Goal: Task Accomplishment & Management: Use online tool/utility

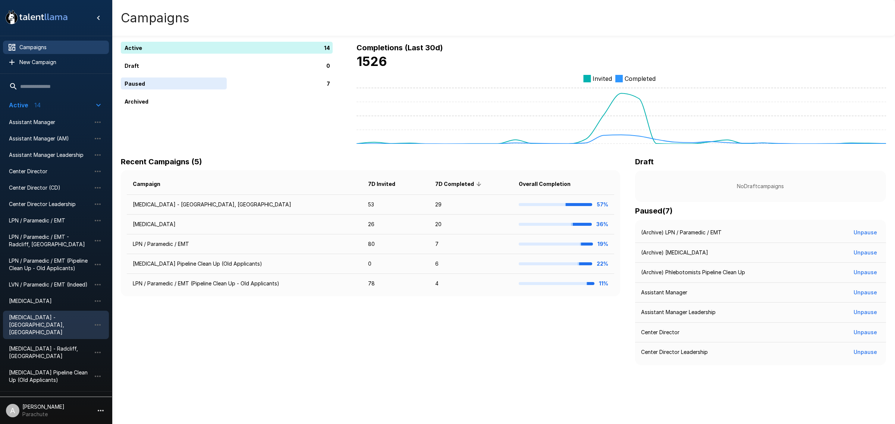
click at [64, 311] on div "[MEDICAL_DATA] - [GEOGRAPHIC_DATA], [GEOGRAPHIC_DATA]" at bounding box center [56, 325] width 106 height 28
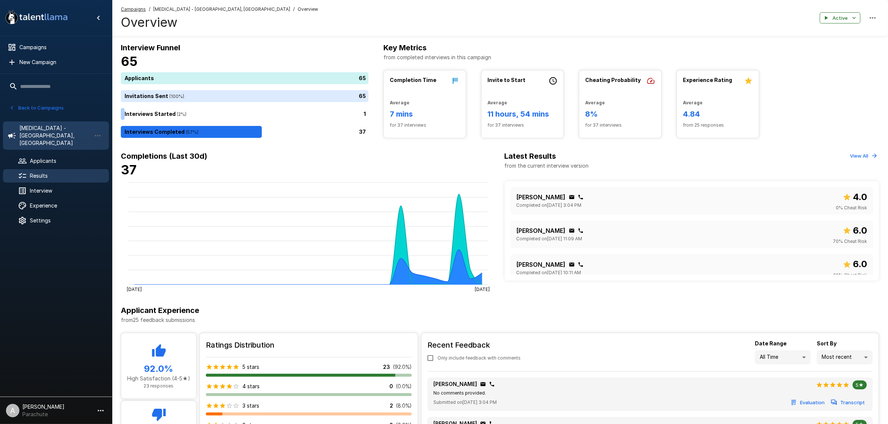
click at [50, 172] on span "Results" at bounding box center [66, 175] width 73 height 7
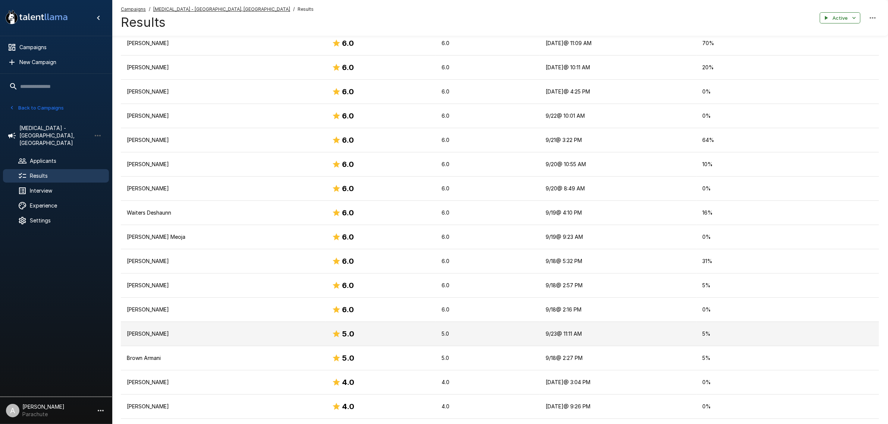
scroll to position [326, 0]
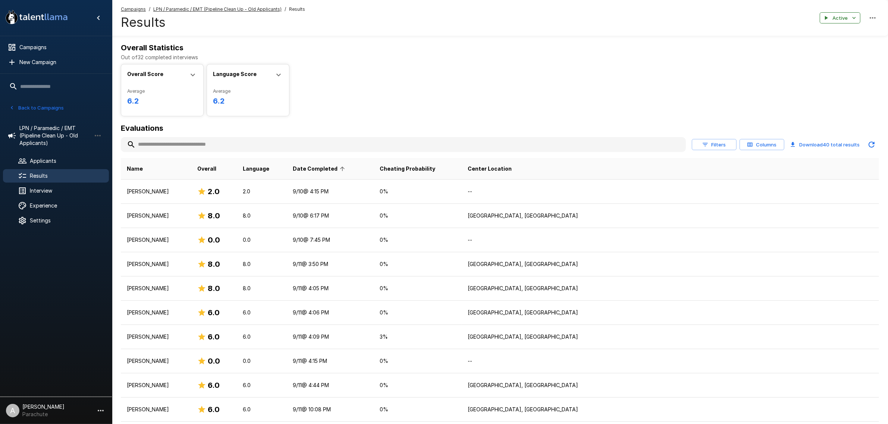
click at [701, 141] on button "Filters" at bounding box center [714, 145] width 45 height 12
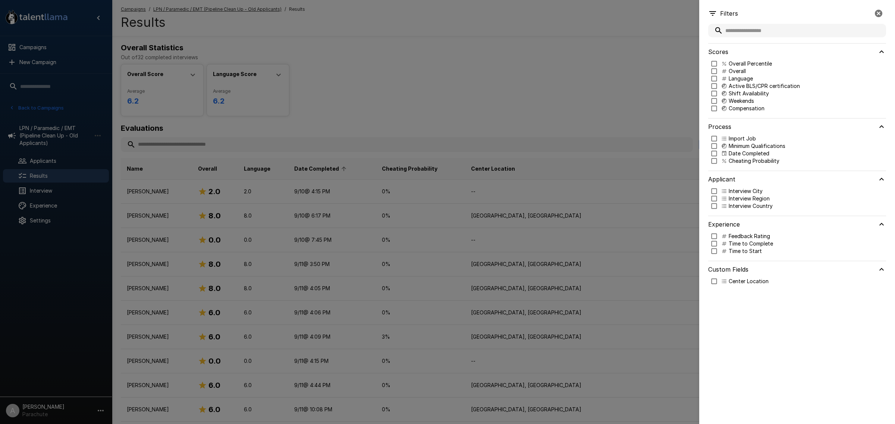
click at [590, 93] on div at bounding box center [447, 212] width 895 height 424
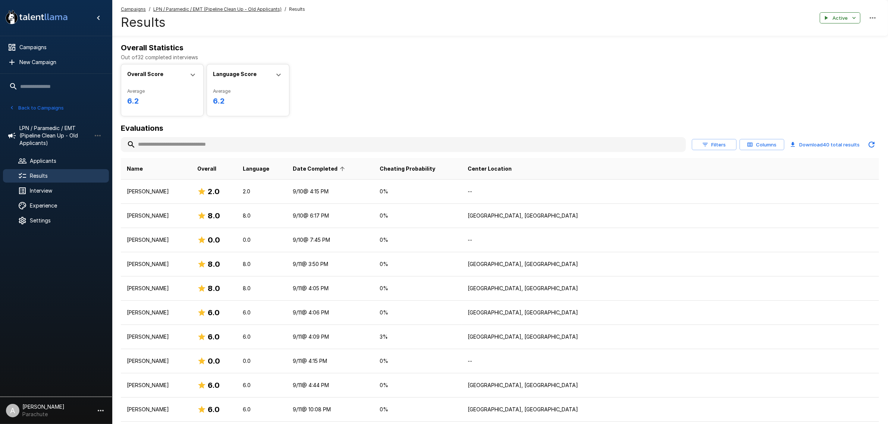
click at [523, 73] on div "Overall Score Average 6.2 Min 2.0 Max 9.0 Median 6.0 Score Distribution 0 10 Ra…" at bounding box center [500, 90] width 758 height 52
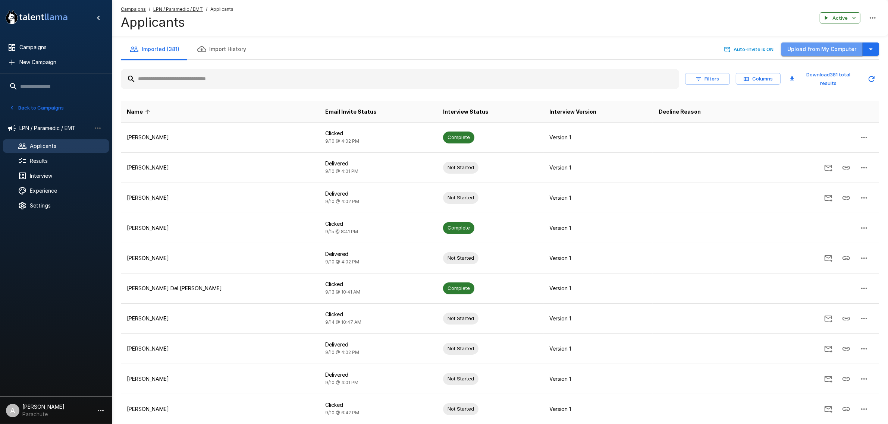
click at [827, 49] on button "Upload from My Computer" at bounding box center [821, 50] width 81 height 14
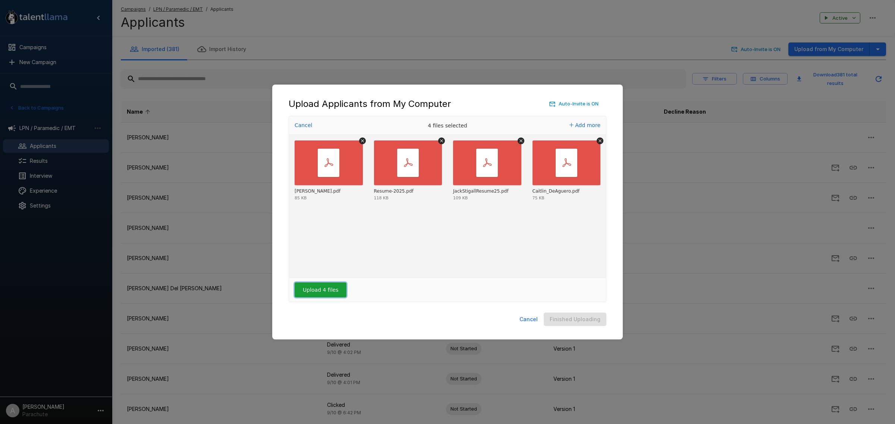
click at [323, 293] on button "Upload 4 files" at bounding box center [321, 290] width 52 height 15
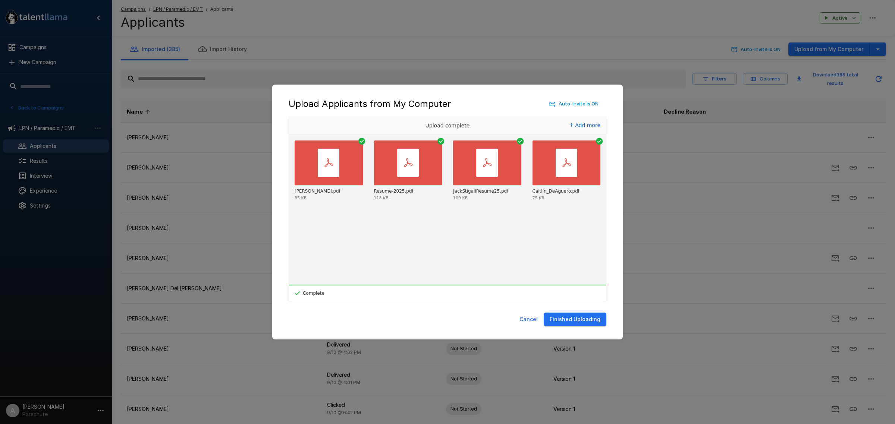
drag, startPoint x: 596, startPoint y: 321, endPoint x: 578, endPoint y: 321, distance: 17.9
click at [595, 321] on button "Finished Uploading" at bounding box center [575, 320] width 63 height 14
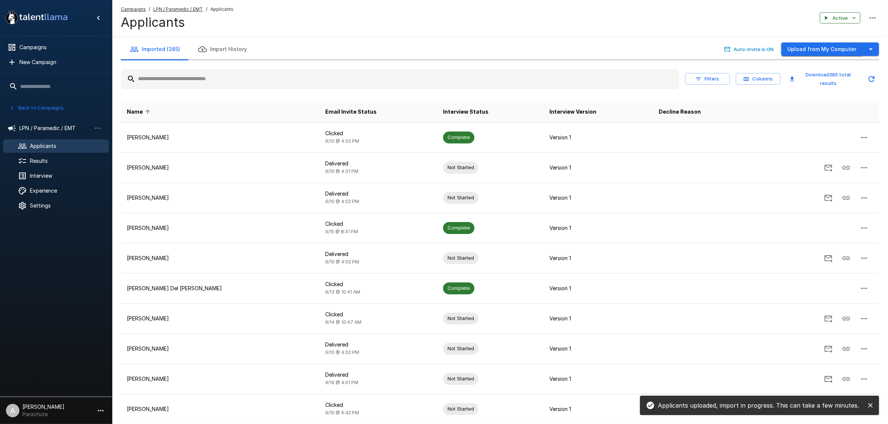
click at [813, 54] on button "Upload from My Computer" at bounding box center [821, 50] width 81 height 14
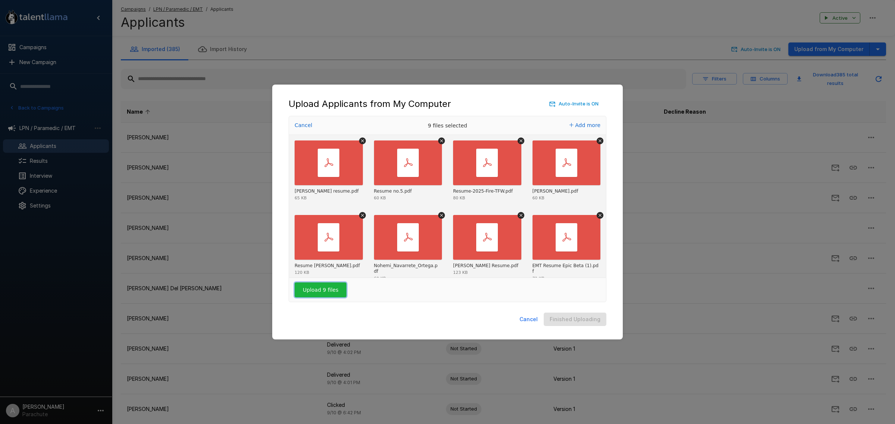
click at [318, 287] on button "Upload 9 files" at bounding box center [321, 290] width 52 height 15
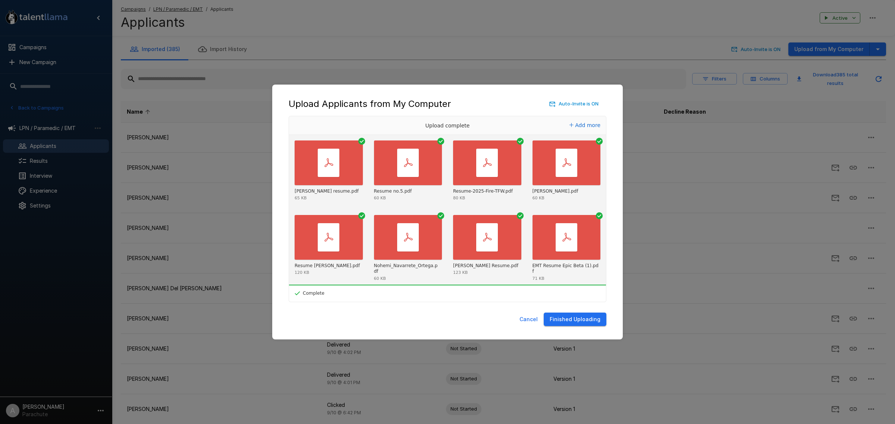
click at [584, 319] on button "Finished Uploading" at bounding box center [575, 320] width 63 height 14
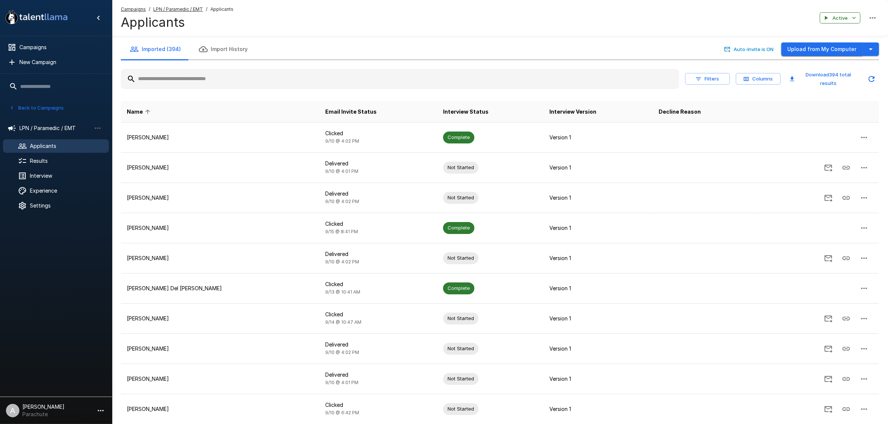
click at [833, 49] on button "Upload from My Computer" at bounding box center [821, 50] width 81 height 14
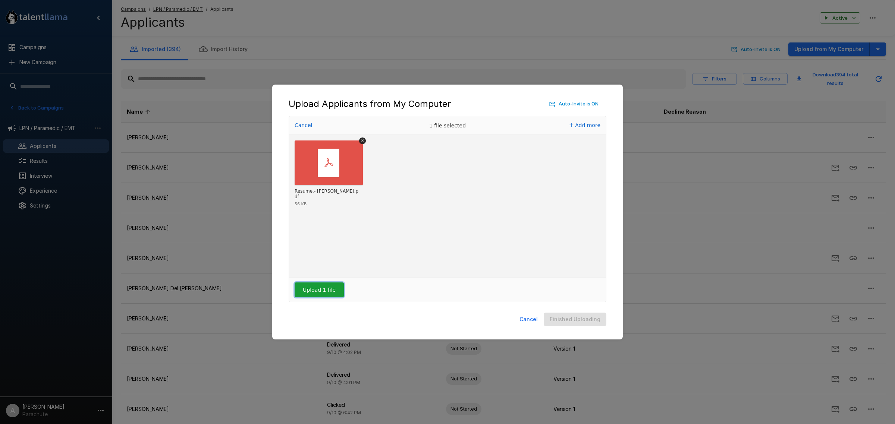
click at [308, 286] on button "Upload 1 file" at bounding box center [319, 290] width 49 height 15
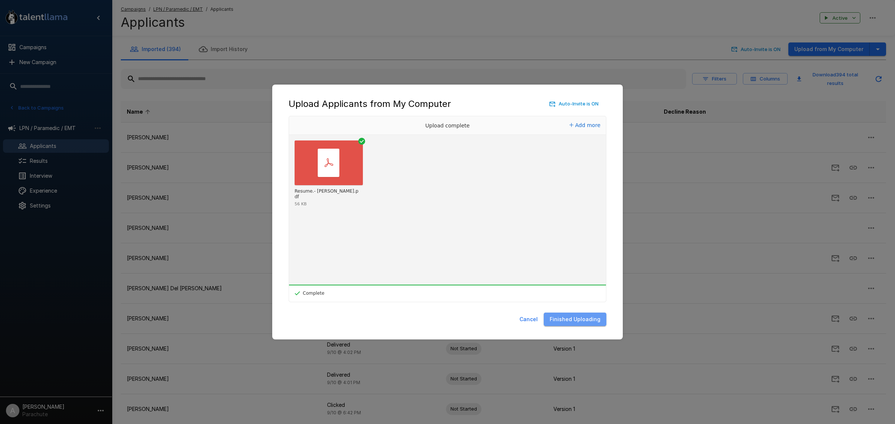
click at [594, 318] on button "Finished Uploading" at bounding box center [575, 320] width 63 height 14
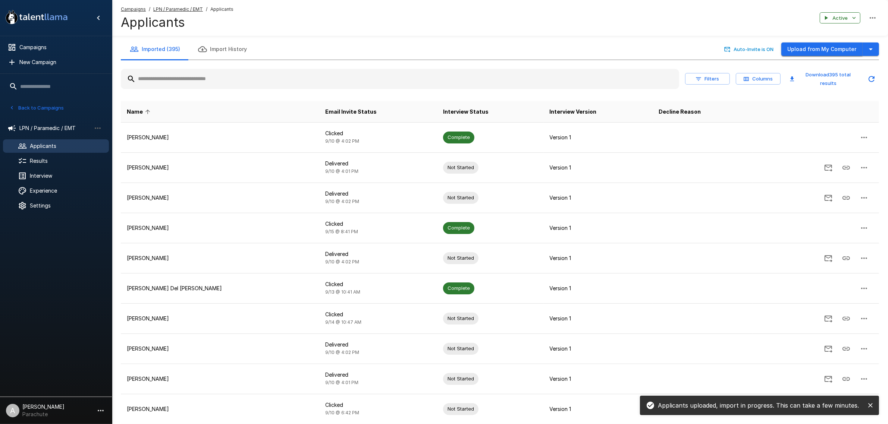
click at [832, 50] on button "Upload from My Computer" at bounding box center [821, 50] width 81 height 14
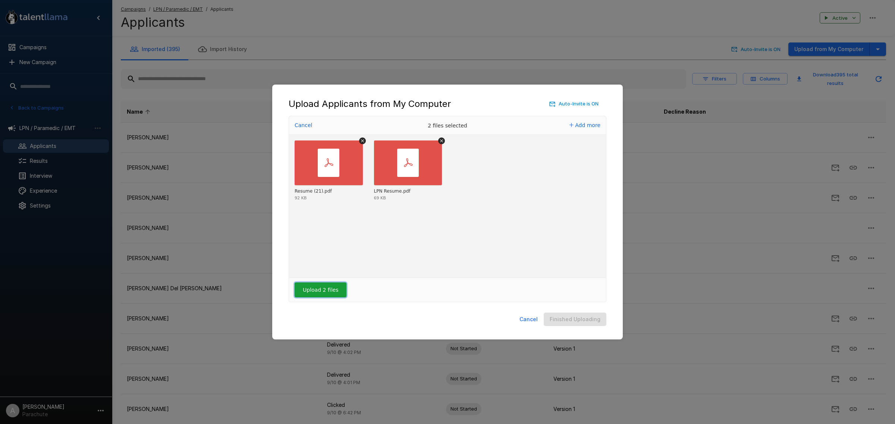
click at [318, 293] on button "Upload 2 files" at bounding box center [321, 290] width 52 height 15
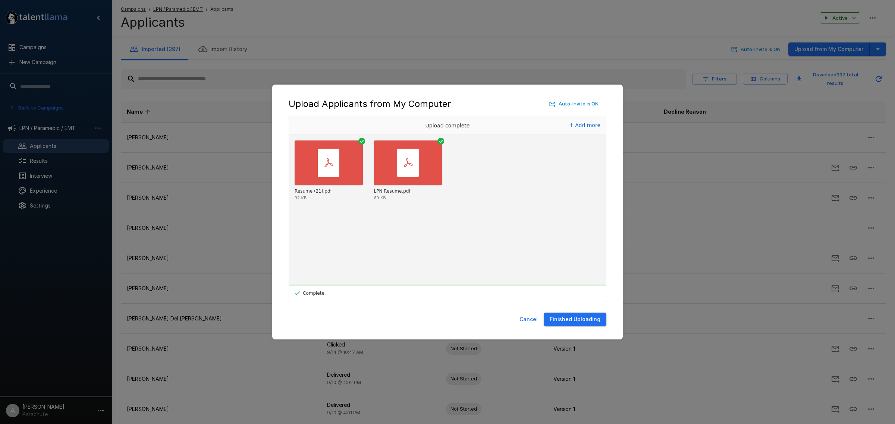
click at [569, 324] on button "Finished Uploading" at bounding box center [575, 320] width 63 height 14
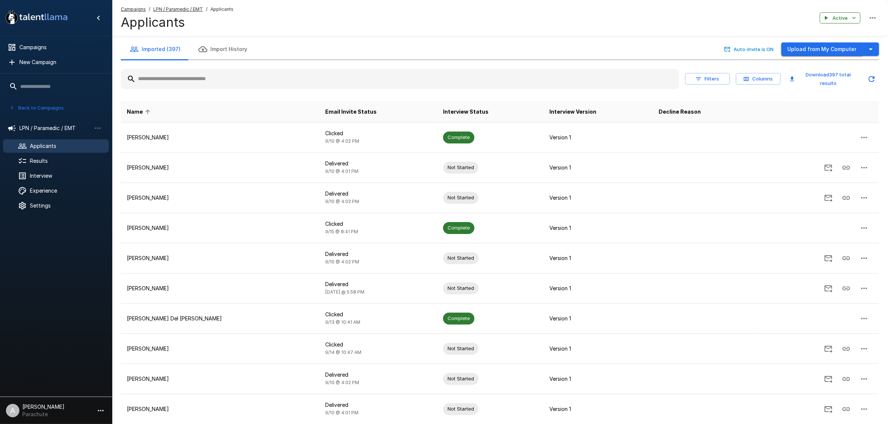
click at [834, 44] on button "Upload from My Computer" at bounding box center [821, 50] width 81 height 14
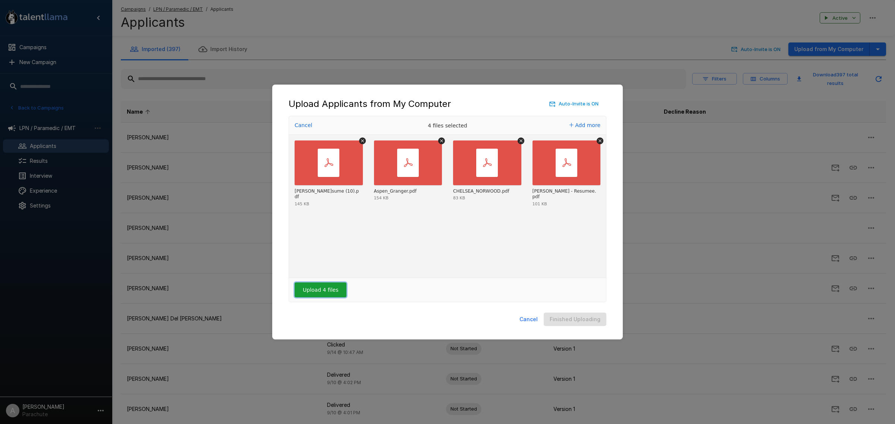
click at [312, 286] on button "Upload 4 files" at bounding box center [321, 290] width 52 height 15
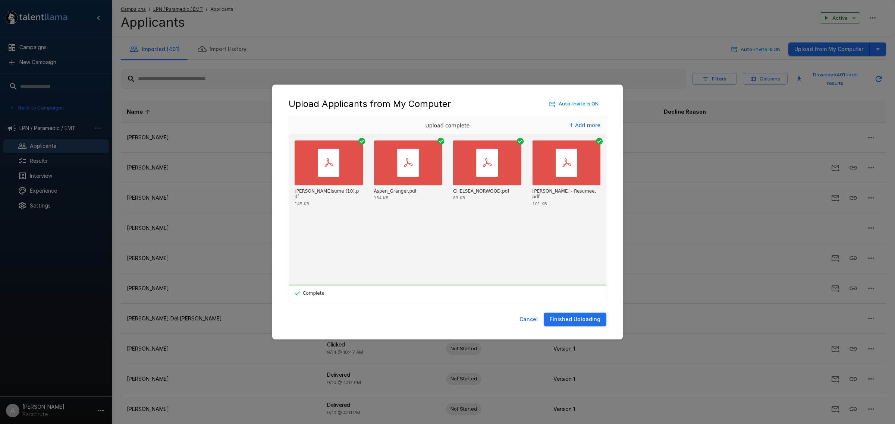
drag, startPoint x: 580, startPoint y: 320, endPoint x: 558, endPoint y: 325, distance: 22.9
click at [580, 320] on button "Finished Uploading" at bounding box center [575, 320] width 63 height 14
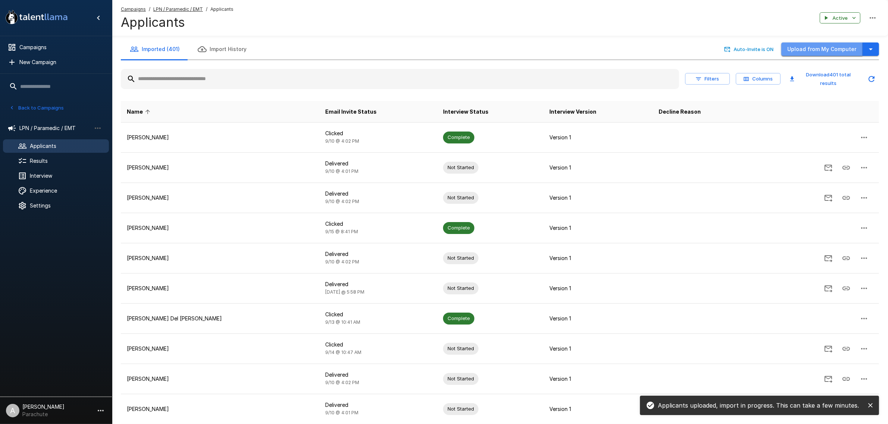
click at [826, 51] on button "Upload from My Computer" at bounding box center [821, 50] width 81 height 14
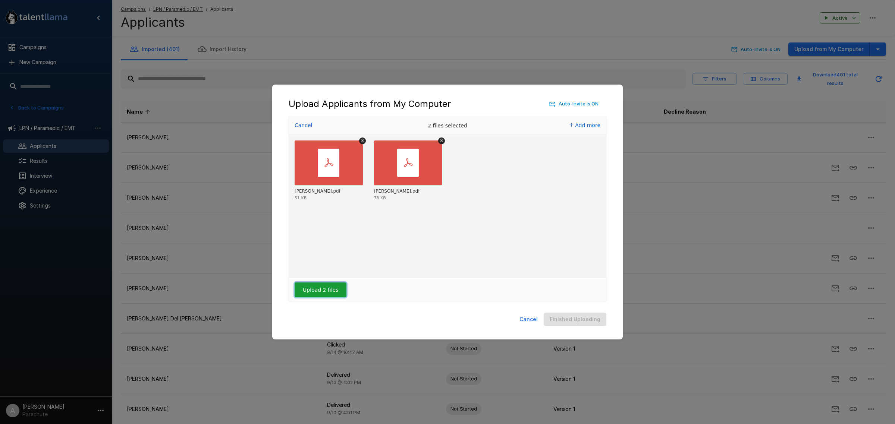
click at [329, 293] on button "Upload 2 files" at bounding box center [321, 290] width 52 height 15
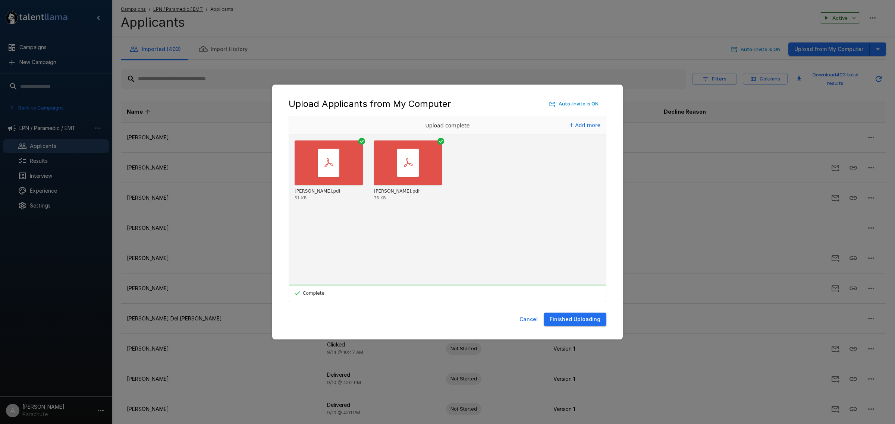
click at [555, 318] on button "Finished Uploading" at bounding box center [575, 320] width 63 height 14
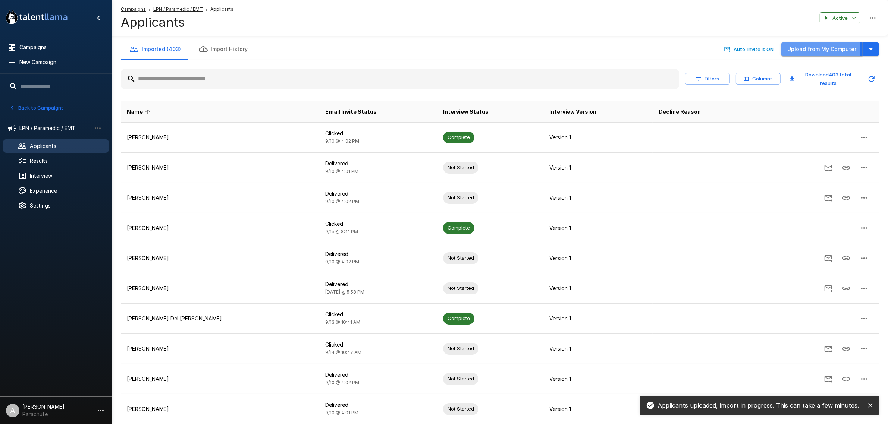
click at [793, 50] on button "Upload from My Computer" at bounding box center [821, 50] width 81 height 14
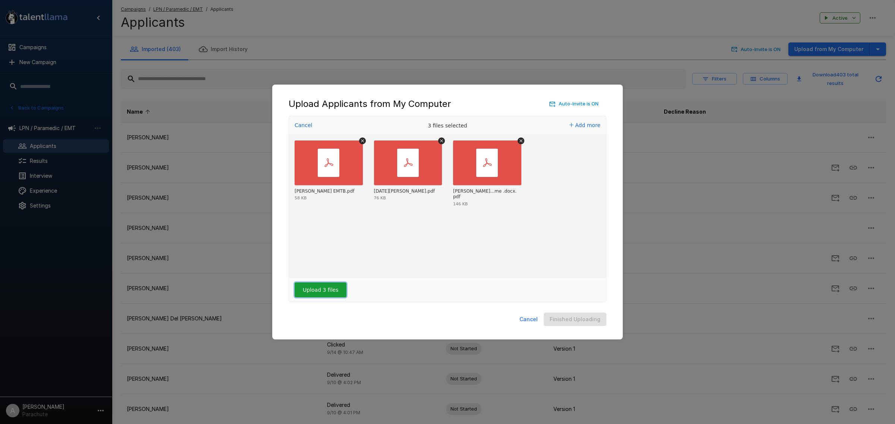
click at [312, 285] on button "Upload 3 files" at bounding box center [321, 290] width 52 height 15
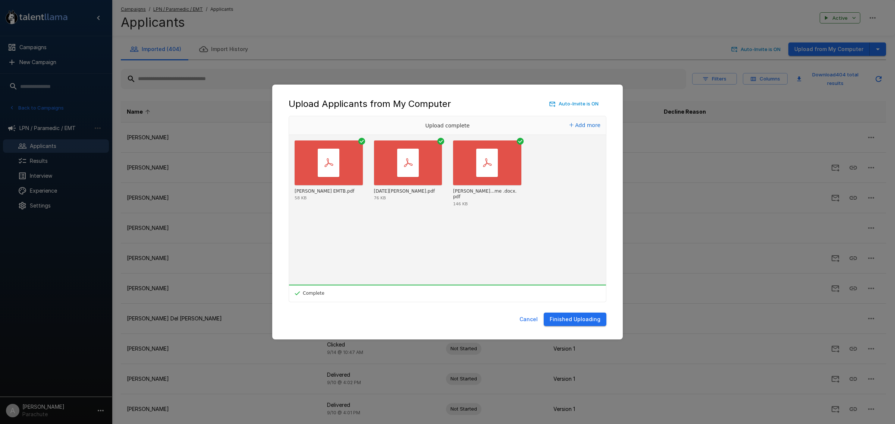
click at [565, 322] on button "Finished Uploading" at bounding box center [575, 320] width 63 height 14
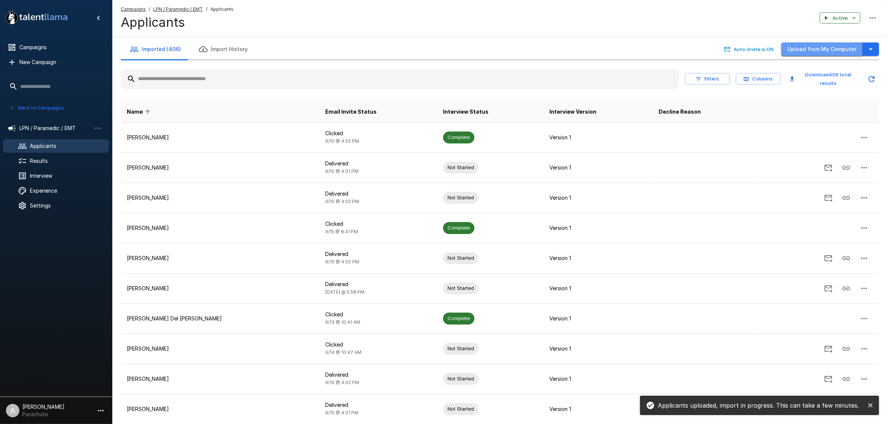
click at [842, 46] on button "Upload from My Computer" at bounding box center [821, 50] width 81 height 14
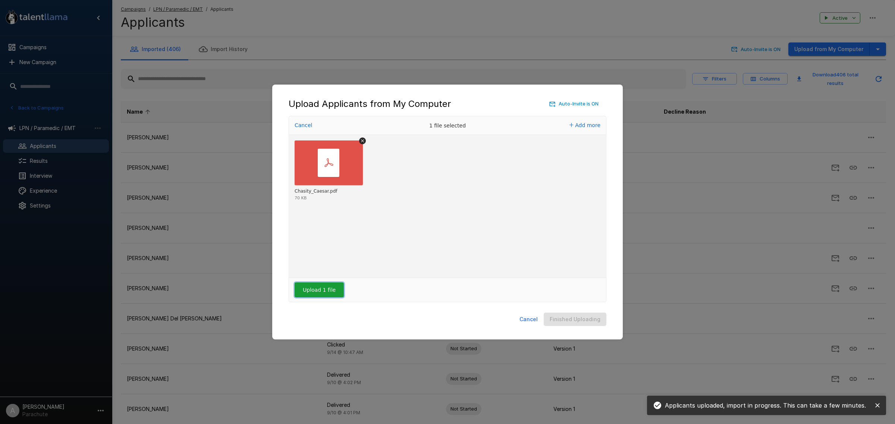
click at [329, 291] on button "Upload 1 file" at bounding box center [319, 290] width 49 height 15
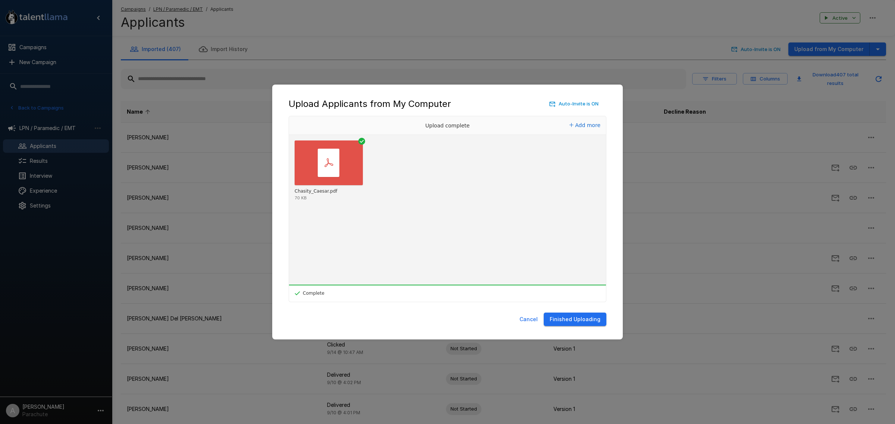
drag, startPoint x: 582, startPoint y: 319, endPoint x: 577, endPoint y: 319, distance: 5.2
click at [582, 319] on button "Finished Uploading" at bounding box center [575, 320] width 63 height 14
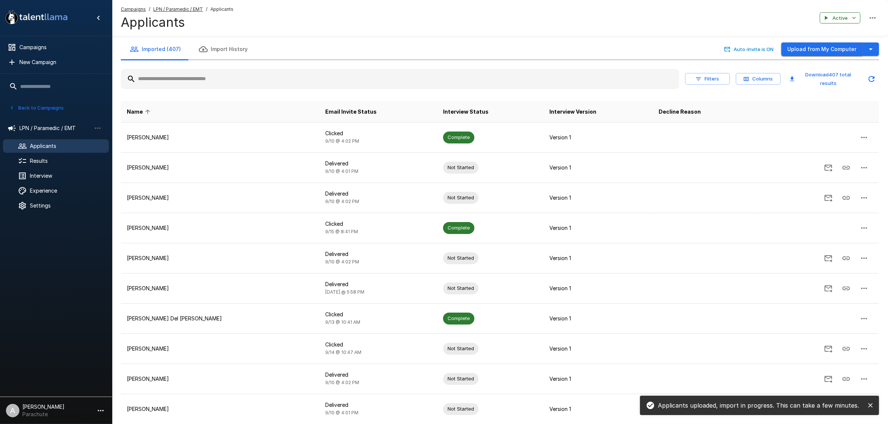
click at [819, 50] on button "Upload from My Computer" at bounding box center [821, 50] width 81 height 14
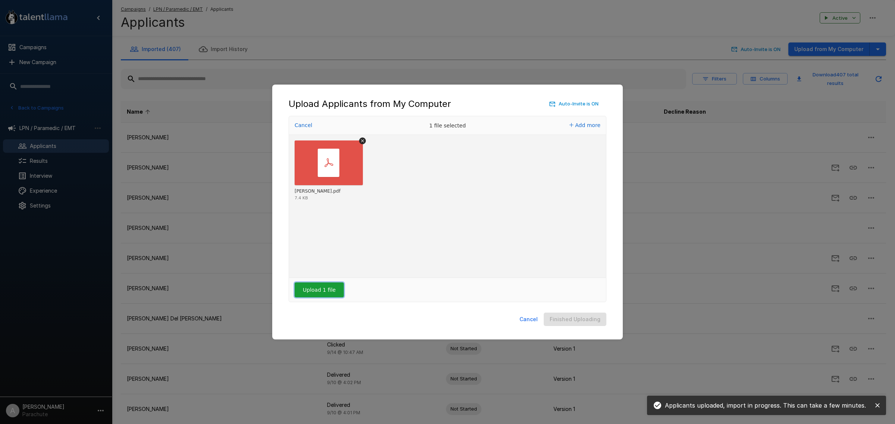
click at [318, 288] on button "Upload 1 file" at bounding box center [319, 290] width 49 height 15
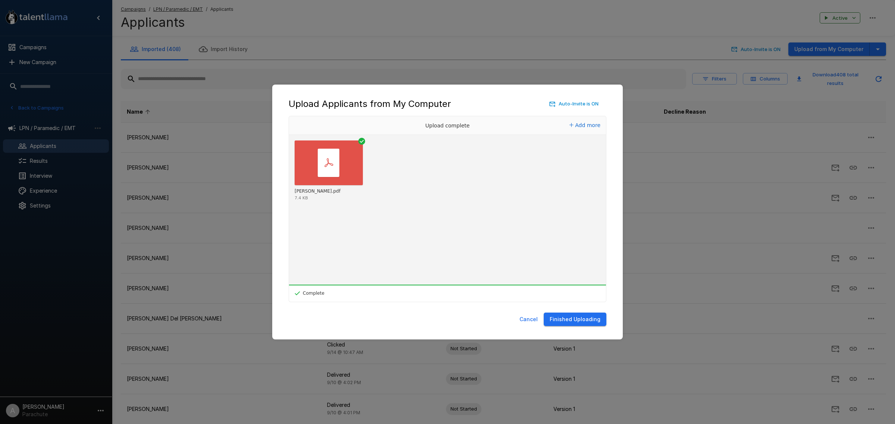
click at [566, 318] on button "Finished Uploading" at bounding box center [575, 320] width 63 height 14
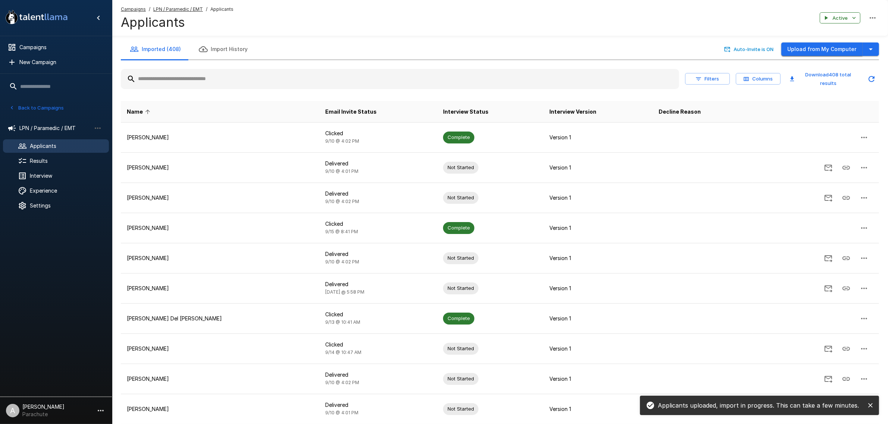
drag, startPoint x: 825, startPoint y: 57, endPoint x: 822, endPoint y: 53, distance: 4.9
click at [822, 53] on button "Upload from My Computer" at bounding box center [821, 50] width 81 height 14
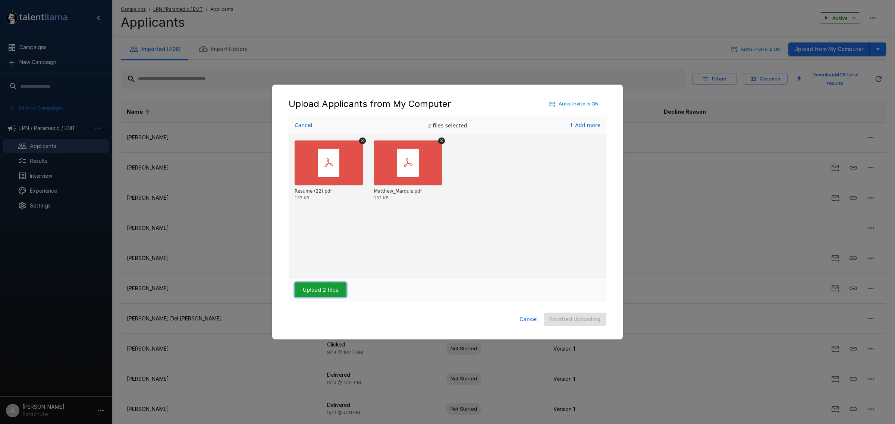
click at [312, 290] on button "Upload 2 files" at bounding box center [321, 290] width 52 height 15
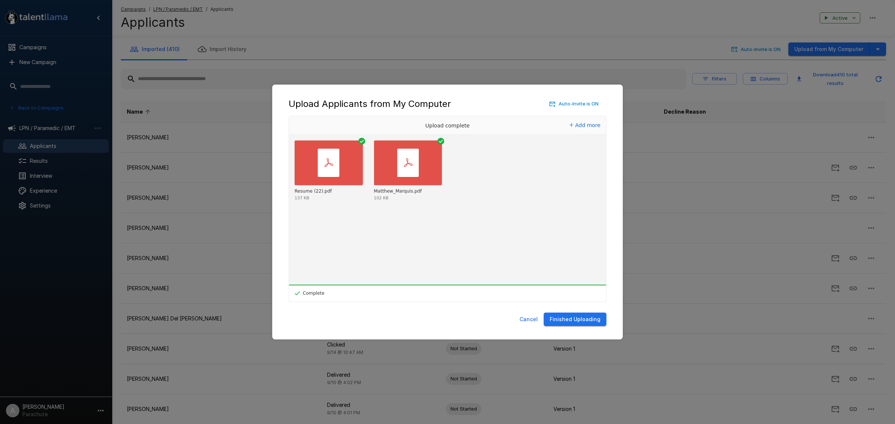
click at [561, 325] on button "Finished Uploading" at bounding box center [575, 320] width 63 height 14
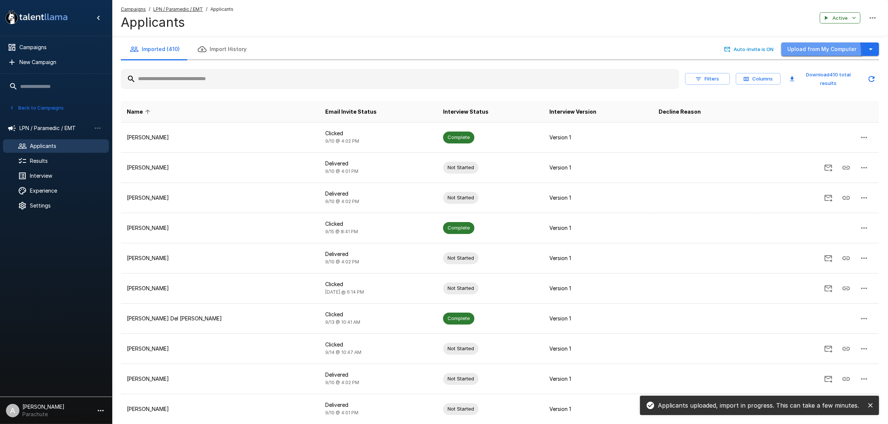
click at [800, 53] on button "Upload from My Computer" at bounding box center [821, 50] width 81 height 14
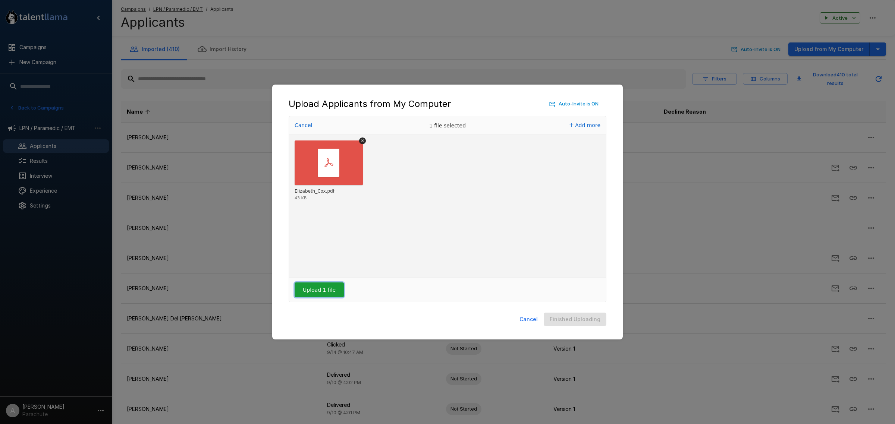
click at [327, 290] on button "Upload 1 file" at bounding box center [319, 290] width 49 height 15
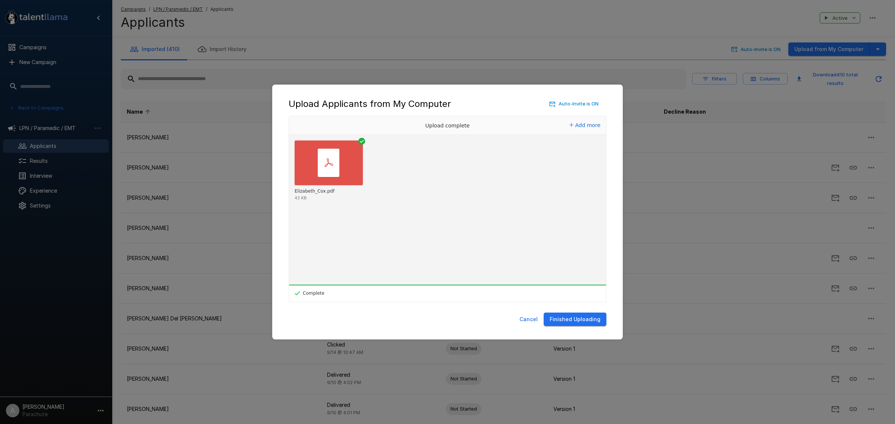
click at [578, 315] on button "Finished Uploading" at bounding box center [575, 320] width 63 height 14
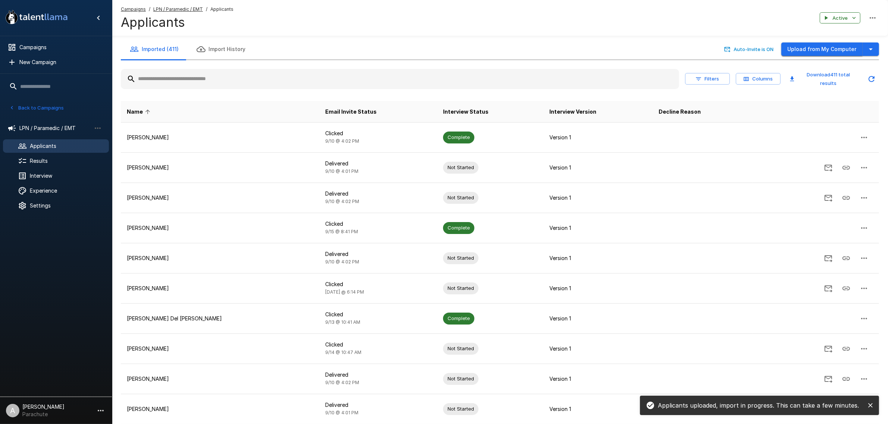
click at [815, 46] on button "Upload from My Computer" at bounding box center [821, 50] width 81 height 14
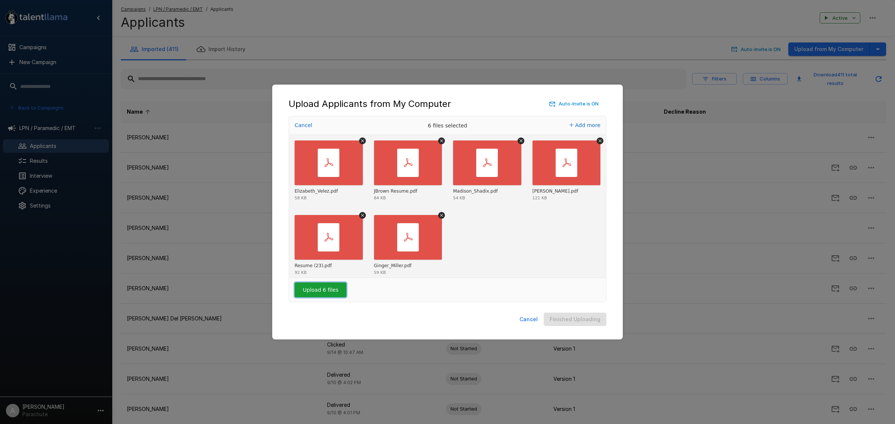
click at [332, 293] on button "Upload 6 files" at bounding box center [321, 290] width 52 height 15
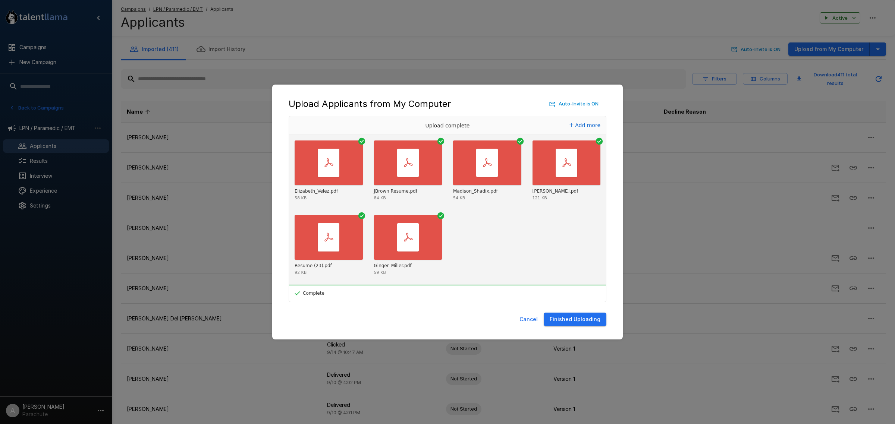
click at [575, 316] on button "Finished Uploading" at bounding box center [575, 320] width 63 height 14
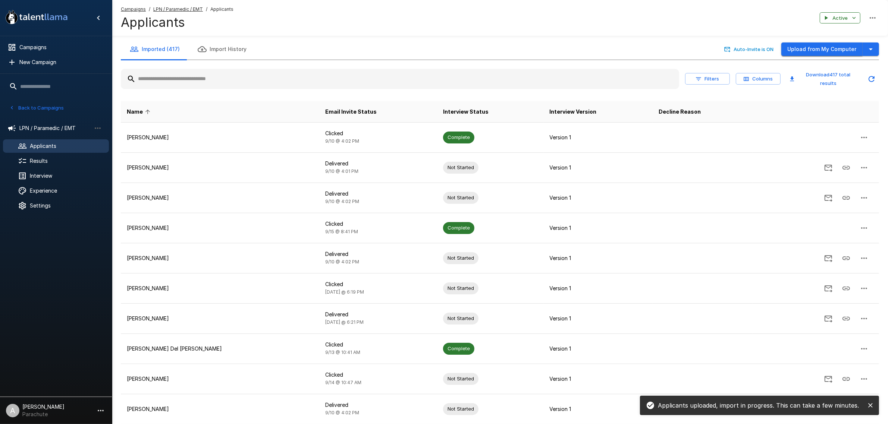
click at [804, 51] on button "Upload from My Computer" at bounding box center [821, 50] width 81 height 14
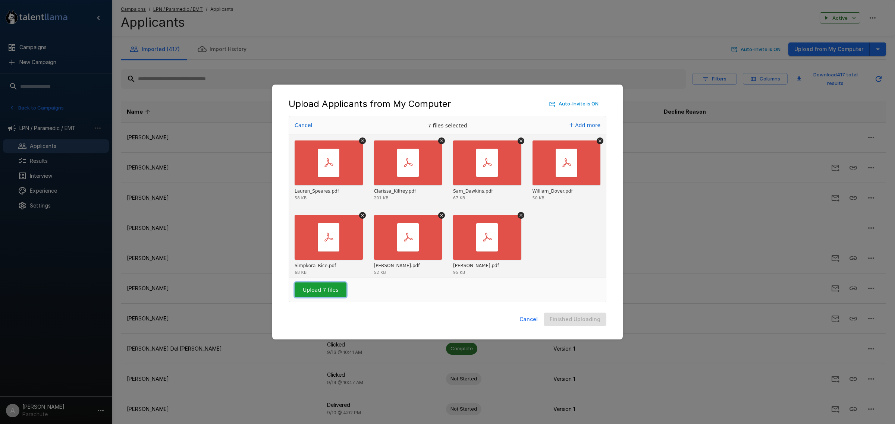
click at [333, 291] on button "Upload 7 files" at bounding box center [321, 290] width 52 height 15
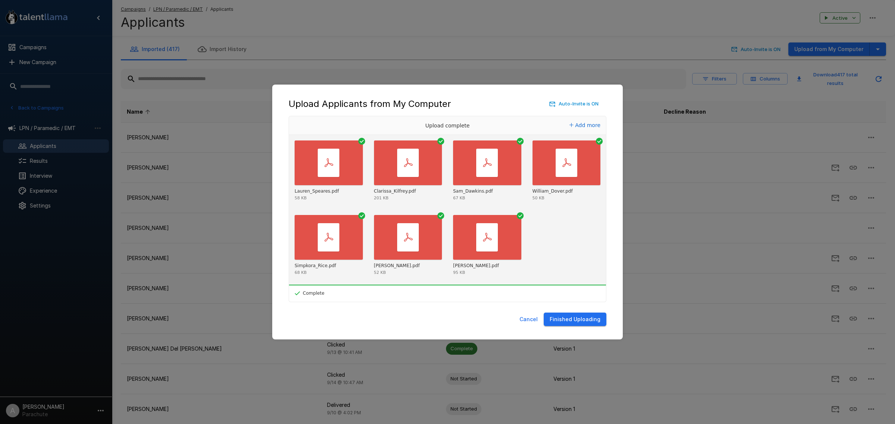
click at [575, 318] on button "Finished Uploading" at bounding box center [575, 320] width 63 height 14
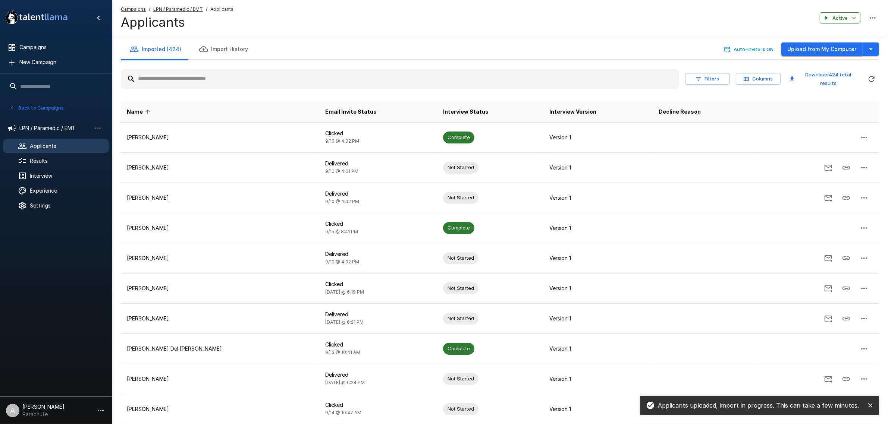
click at [817, 53] on button "Upload from My Computer" at bounding box center [821, 50] width 81 height 14
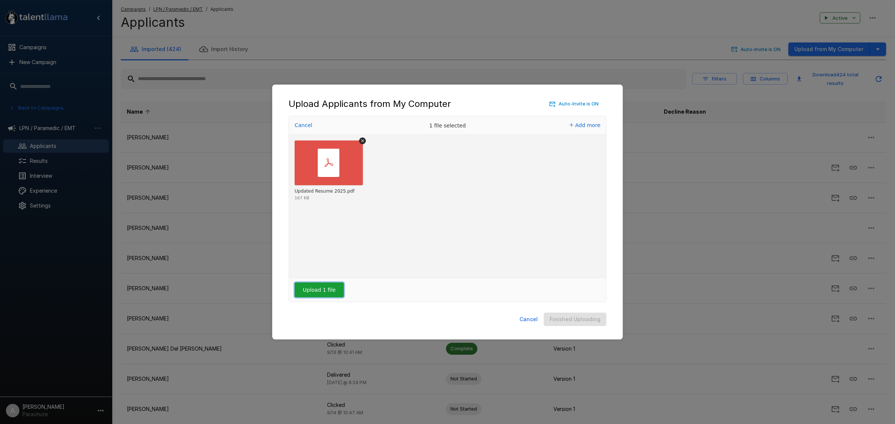
click at [320, 292] on button "Upload 1 file" at bounding box center [319, 290] width 49 height 15
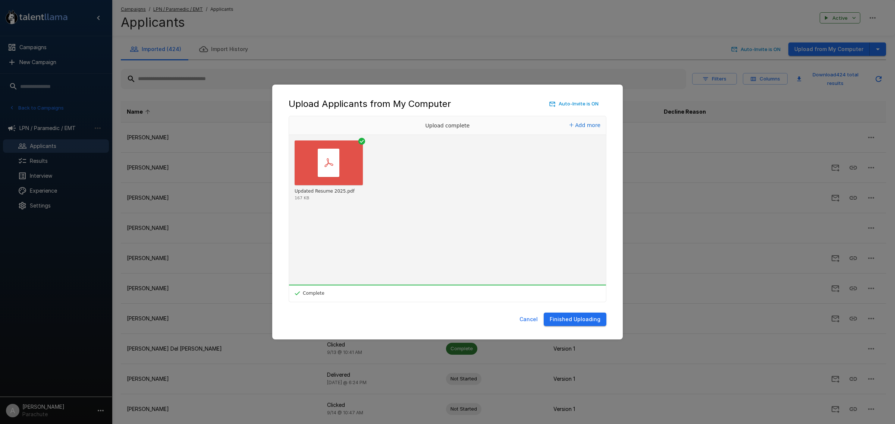
click at [587, 320] on button "Finished Uploading" at bounding box center [575, 320] width 63 height 14
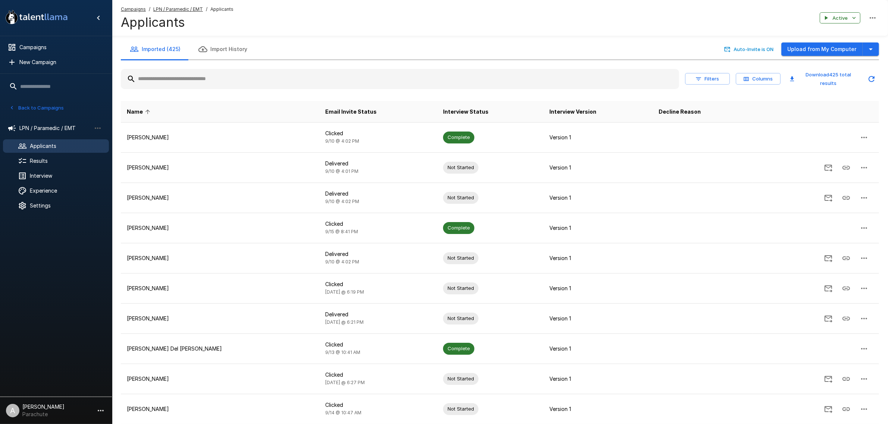
click at [154, 79] on input "text" at bounding box center [400, 78] width 558 height 13
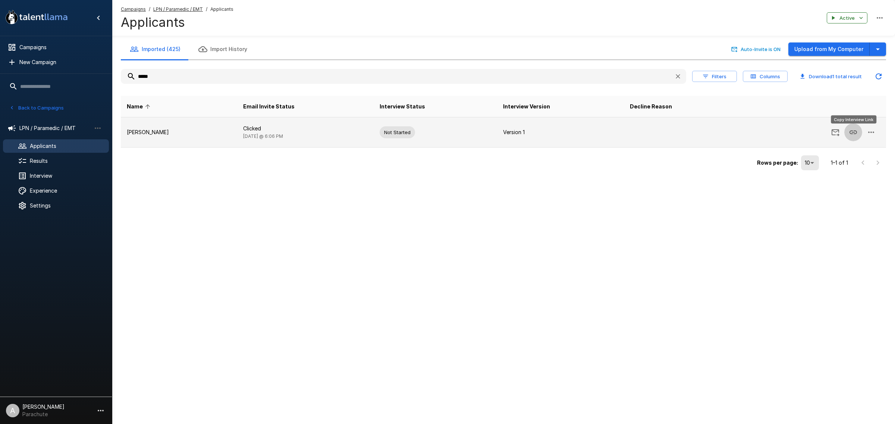
click at [851, 132] on icon "Copy Interview Link" at bounding box center [853, 132] width 9 height 9
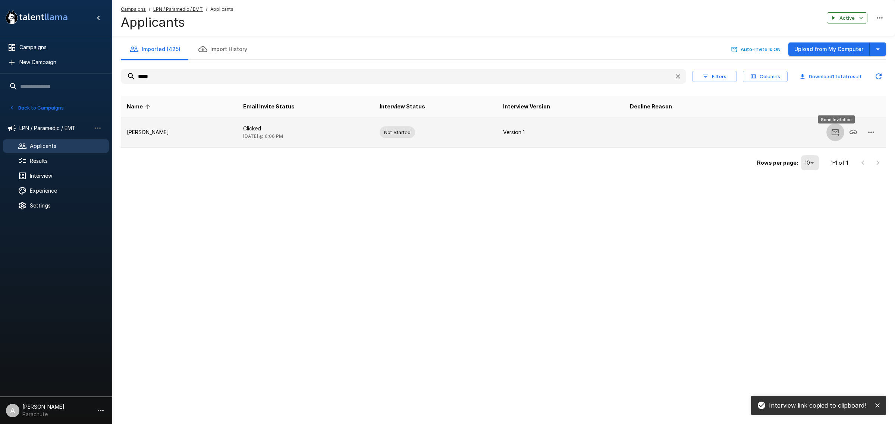
click at [832, 134] on icon "Send Invitation" at bounding box center [835, 132] width 9 height 9
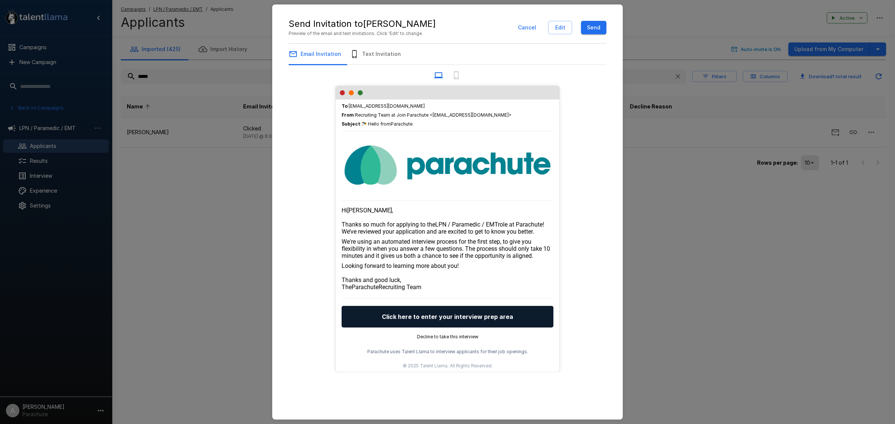
drag, startPoint x: 557, startPoint y: 29, endPoint x: 515, endPoint y: 22, distance: 42.2
click at [515, 22] on div "Send Invitation to Eleni-claire Wilson Preview of the email and text invitation…" at bounding box center [448, 27] width 318 height 19
click at [524, 27] on button "Cancel" at bounding box center [527, 28] width 24 height 14
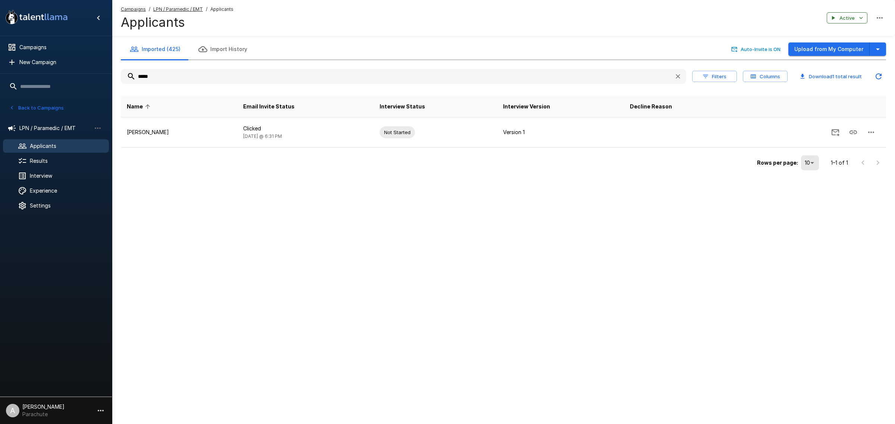
click at [168, 79] on input "*****" at bounding box center [394, 76] width 547 height 13
click at [226, 73] on input "*****" at bounding box center [394, 76] width 547 height 13
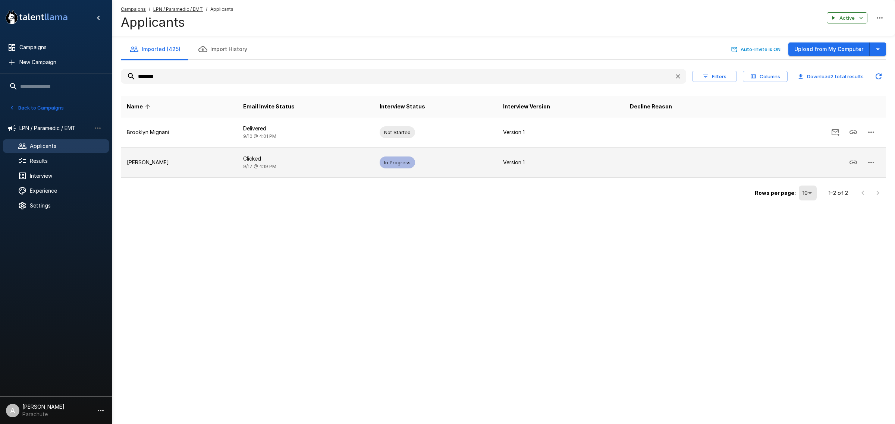
type input "********"
click at [166, 156] on td "Brooklyn Miller-brown" at bounding box center [179, 163] width 116 height 30
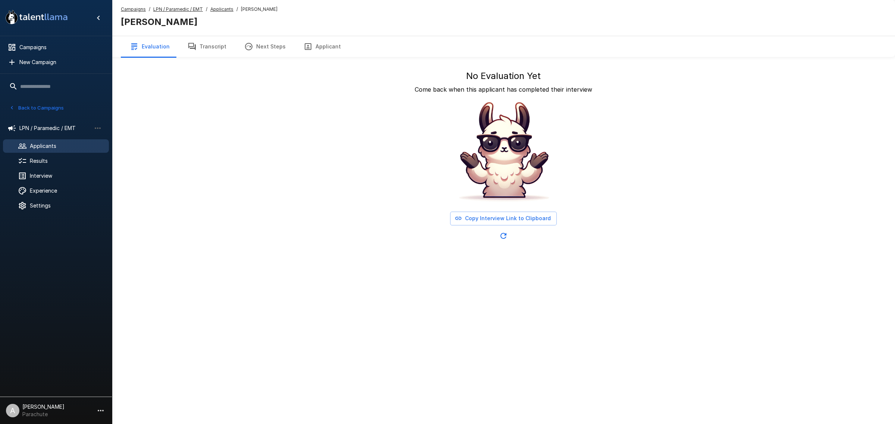
click at [56, 144] on span "Applicants" at bounding box center [66, 145] width 73 height 7
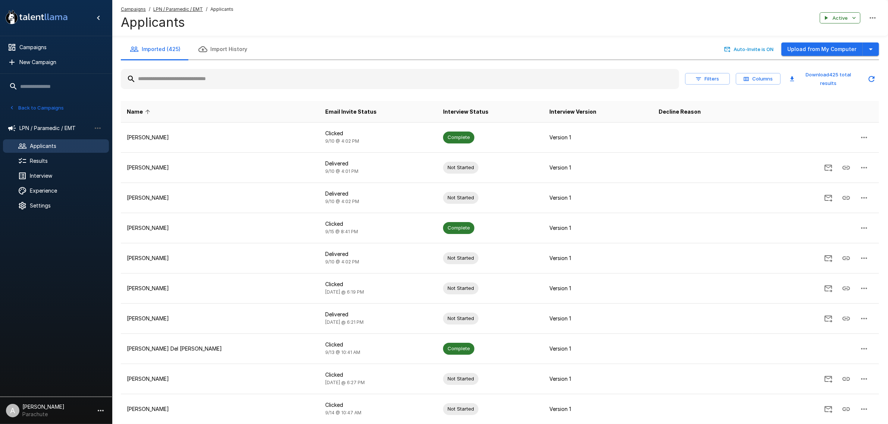
drag, startPoint x: 251, startPoint y: 82, endPoint x: 249, endPoint y: 74, distance: 8.7
click at [251, 82] on input "text" at bounding box center [400, 78] width 558 height 13
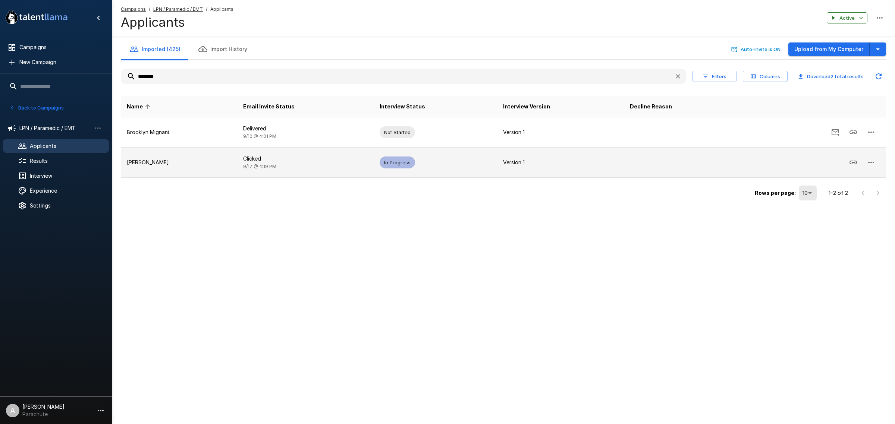
type input "********"
click at [855, 157] on div "Copy Interview Link" at bounding box center [853, 152] width 47 height 14
click at [853, 164] on icon "Copy Interview Link" at bounding box center [853, 162] width 9 height 9
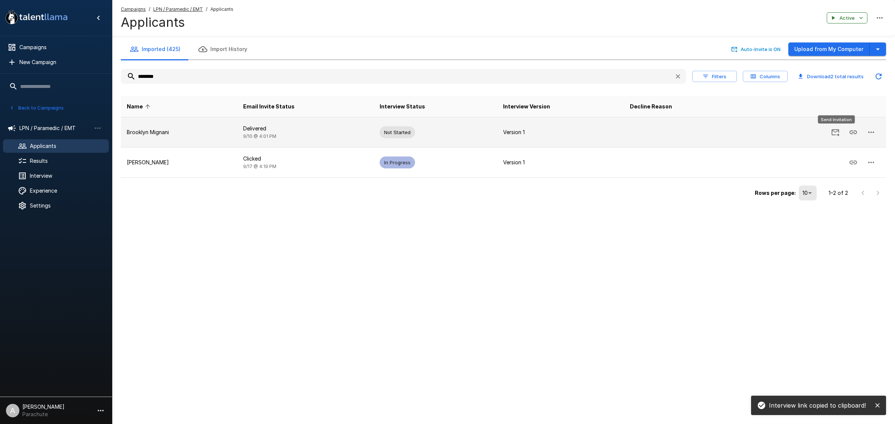
click at [837, 129] on icon "Send Invitation" at bounding box center [836, 132] width 8 height 7
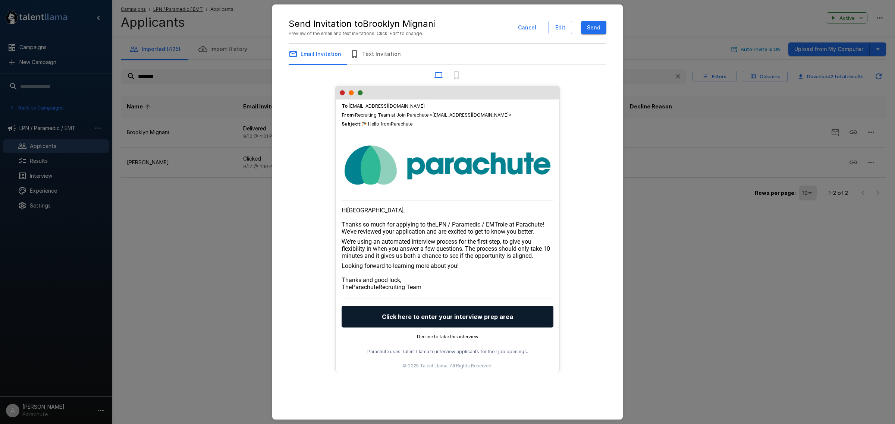
click at [758, 300] on div "Send Invitation to Brooklyn Mignani Preview of the email and text invitations. …" at bounding box center [447, 212] width 895 height 424
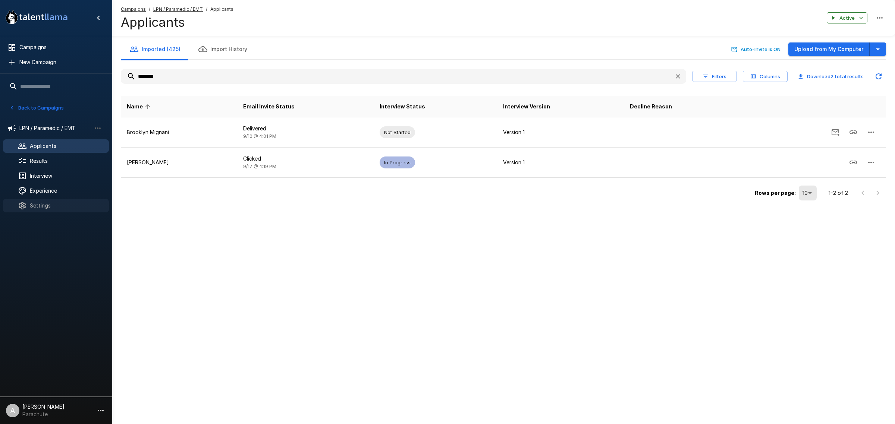
click at [56, 205] on span "Settings" at bounding box center [66, 205] width 73 height 7
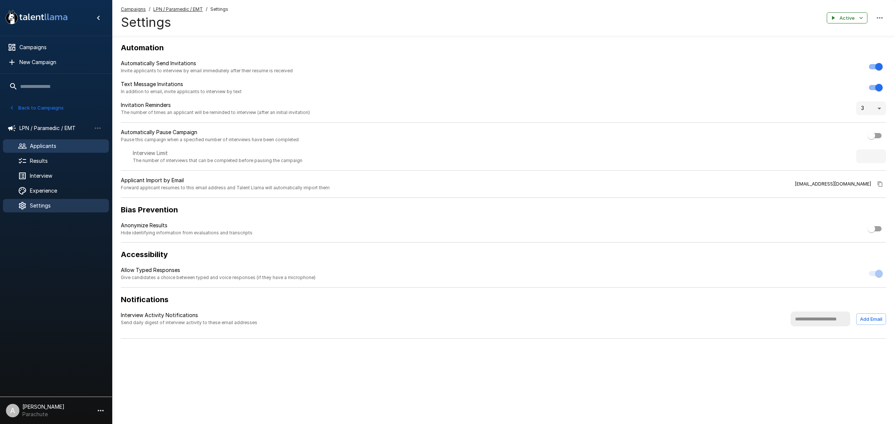
click at [47, 148] on span "Applicants" at bounding box center [66, 145] width 73 height 7
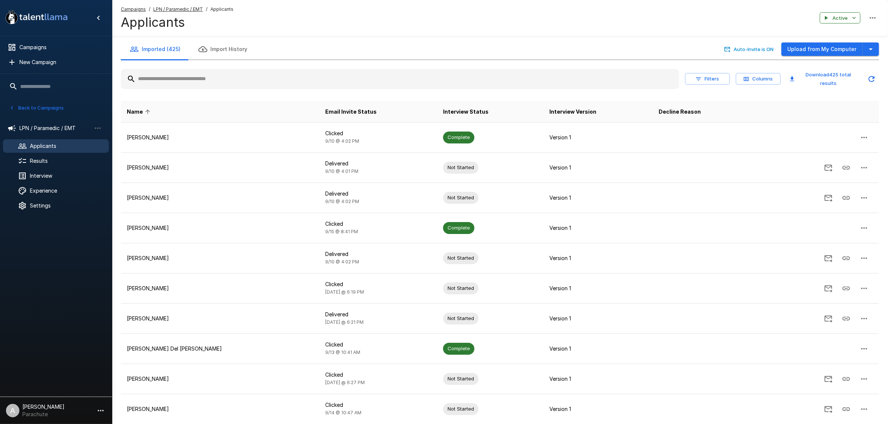
click at [271, 74] on input "text" at bounding box center [400, 78] width 558 height 13
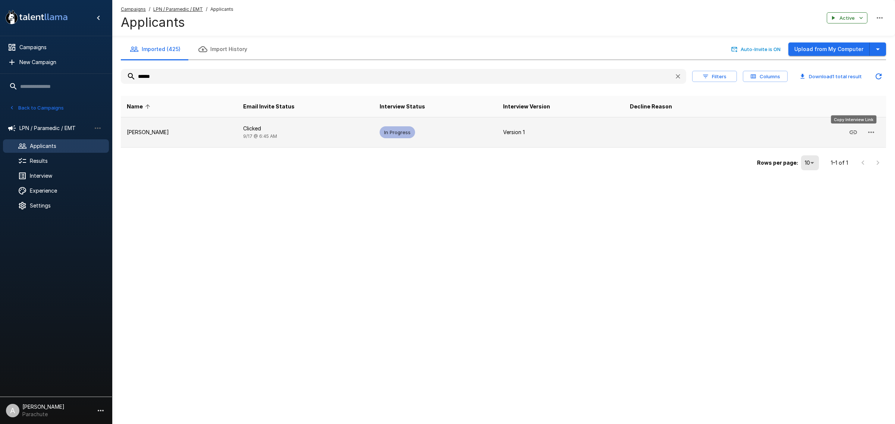
click at [851, 132] on icon "Copy Interview Link" at bounding box center [853, 132] width 9 height 9
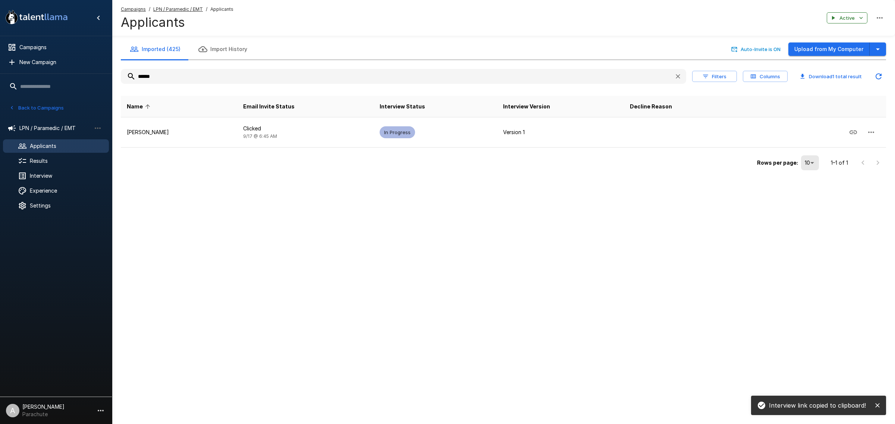
click at [306, 77] on input "******" at bounding box center [394, 76] width 547 height 13
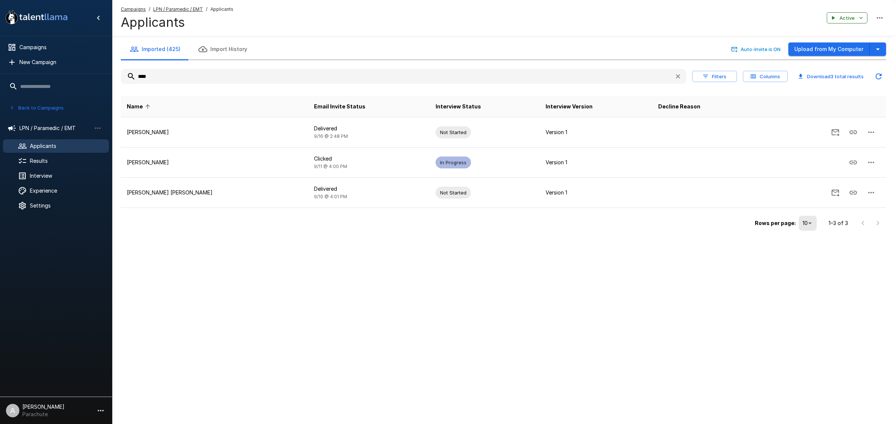
click at [232, 78] on input "****" at bounding box center [394, 76] width 547 height 13
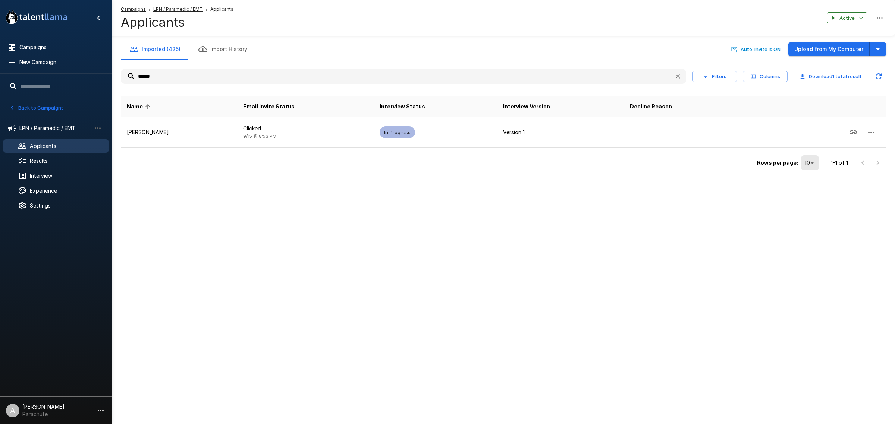
click at [310, 78] on input "******" at bounding box center [394, 76] width 547 height 13
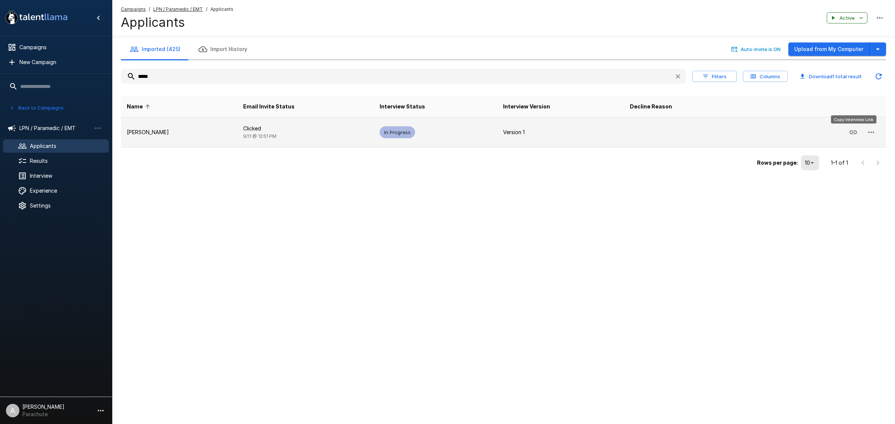
click at [849, 133] on icon "Copy Interview Link" at bounding box center [853, 132] width 9 height 9
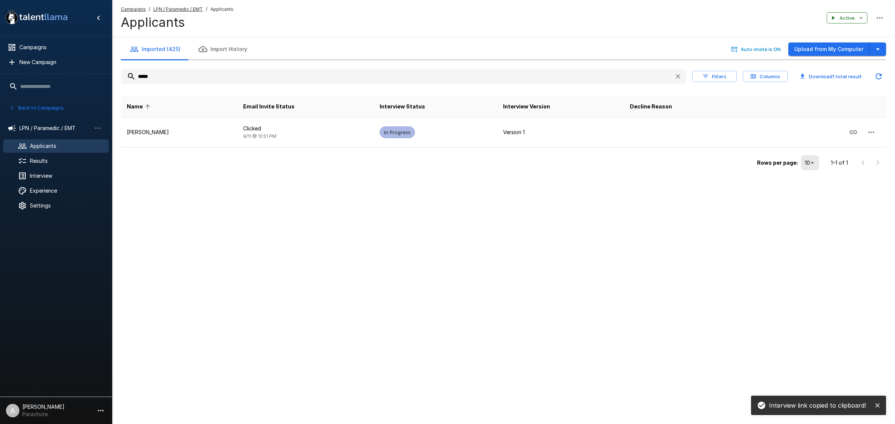
click at [292, 81] on input "*****" at bounding box center [394, 76] width 547 height 13
click at [290, 77] on input "*****" at bounding box center [394, 76] width 547 height 13
type input "*******"
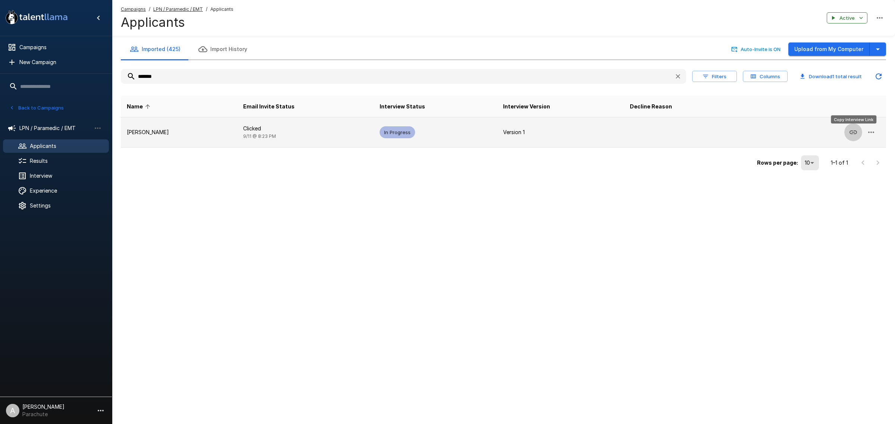
click at [858, 133] on button "Copy Interview Link" at bounding box center [853, 132] width 18 height 18
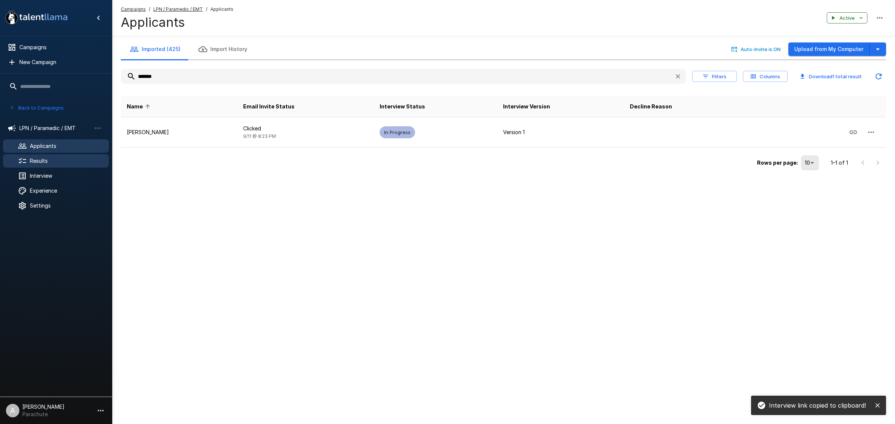
click at [60, 158] on span "Results" at bounding box center [66, 160] width 73 height 7
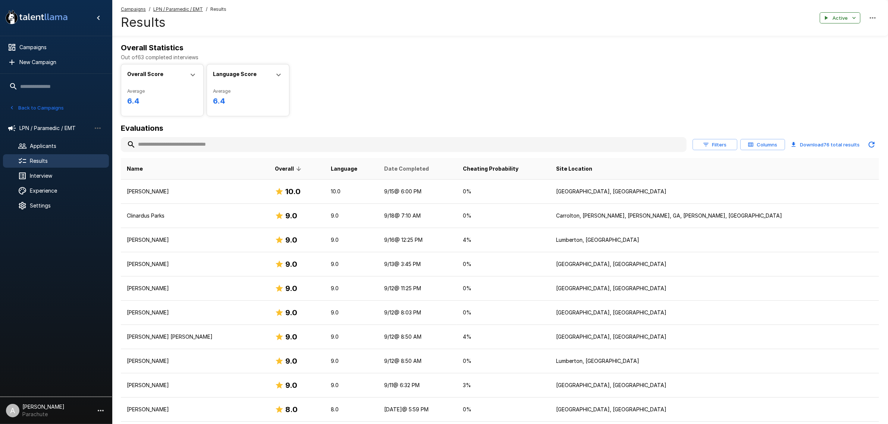
click at [429, 169] on span "Date Completed" at bounding box center [406, 168] width 45 height 9
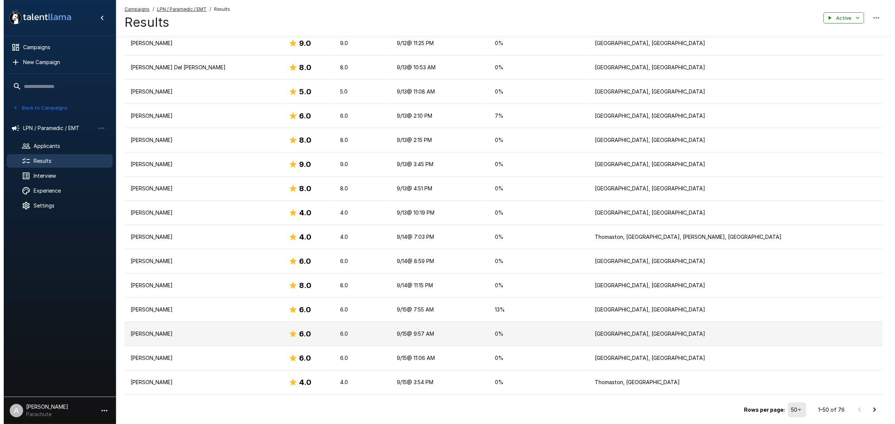
scroll to position [1026, 0]
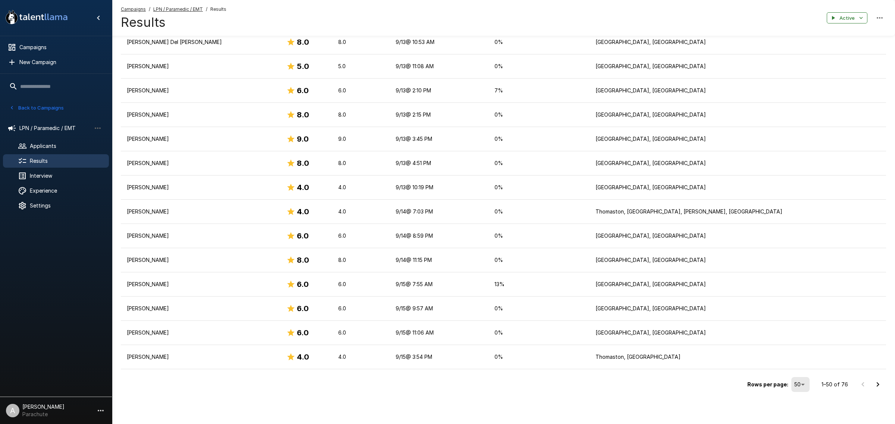
click at [798, 409] on li "100" at bounding box center [802, 408] width 22 height 13
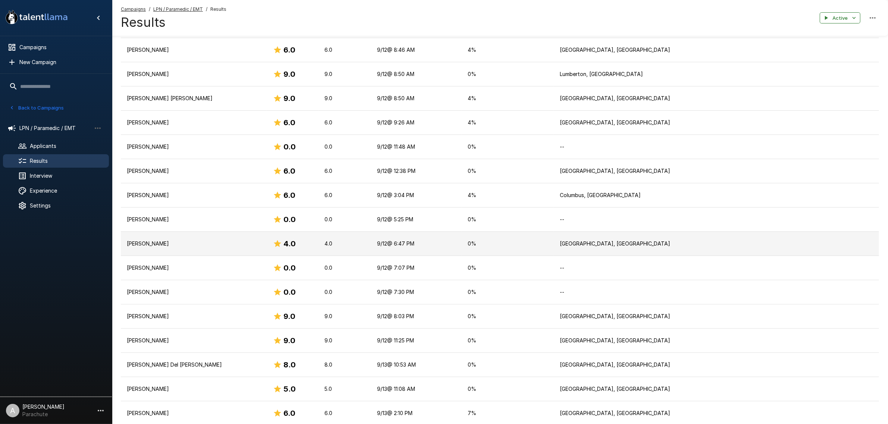
scroll to position [1317, 0]
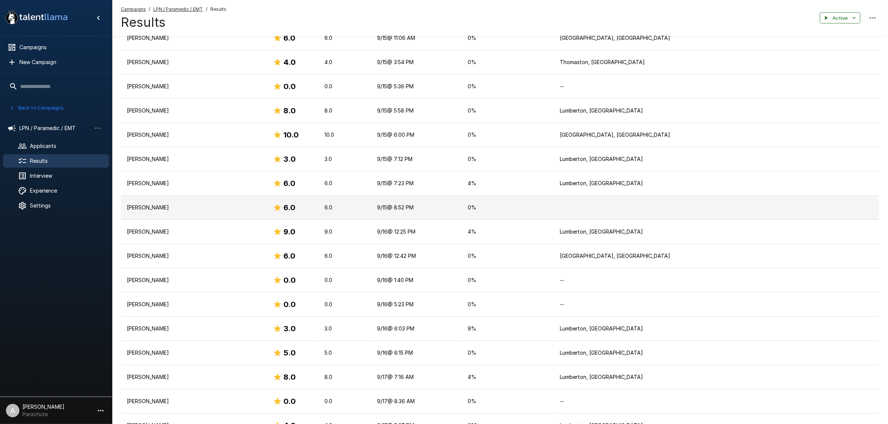
click at [188, 211] on p "Adrayll Gordon" at bounding box center [194, 207] width 134 height 7
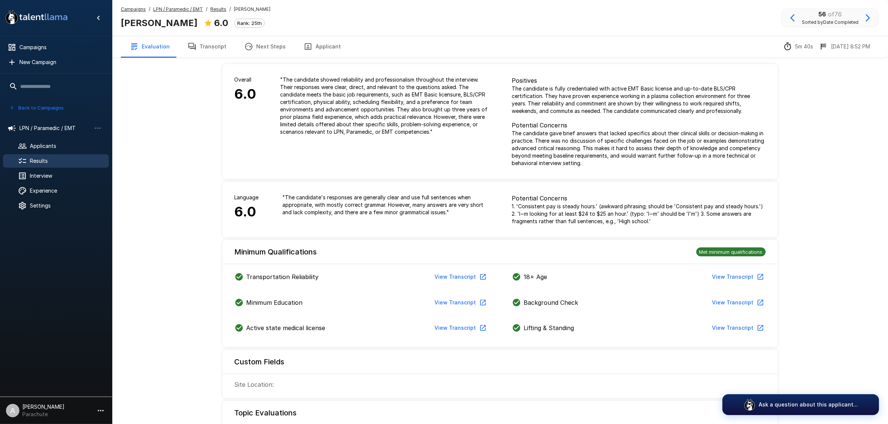
click at [204, 44] on button "Transcript" at bounding box center [207, 46] width 57 height 21
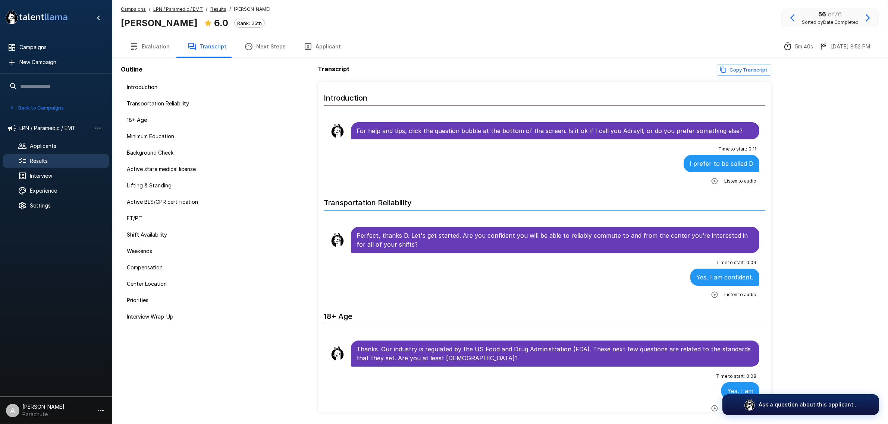
click at [157, 22] on b "Adrayll Gordon" at bounding box center [159, 23] width 77 height 11
copy div "Adrayll Gordon"
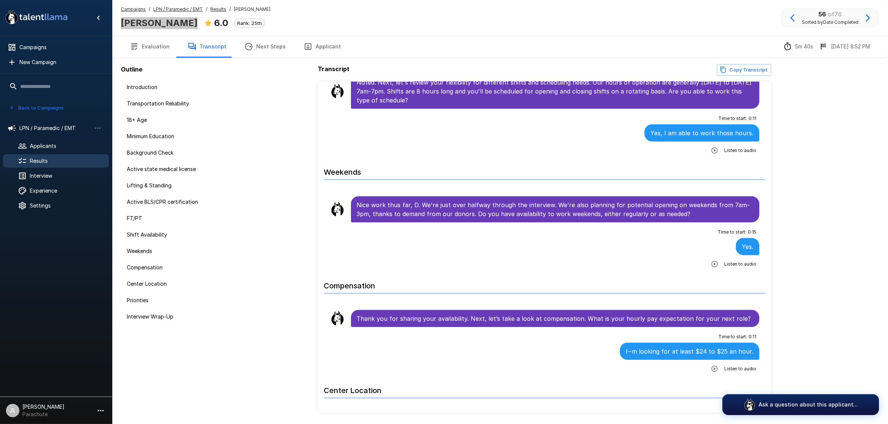
scroll to position [1119, 0]
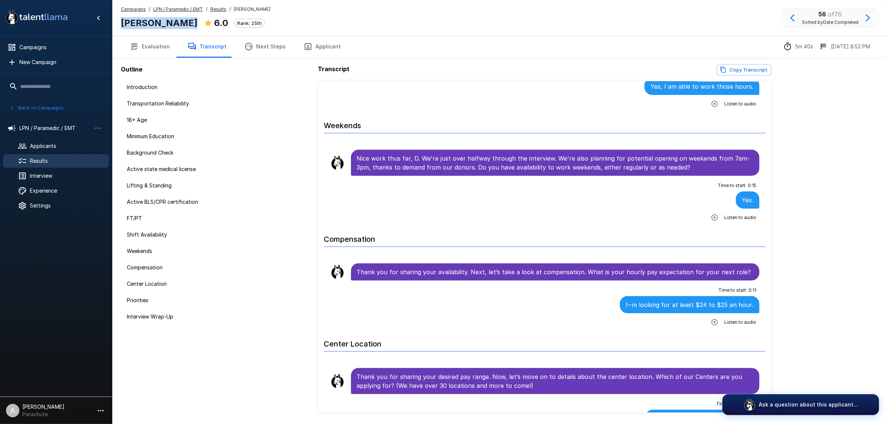
drag, startPoint x: 38, startPoint y: 161, endPoint x: 9, endPoint y: 168, distance: 29.5
click at [38, 161] on span "Results" at bounding box center [66, 160] width 73 height 7
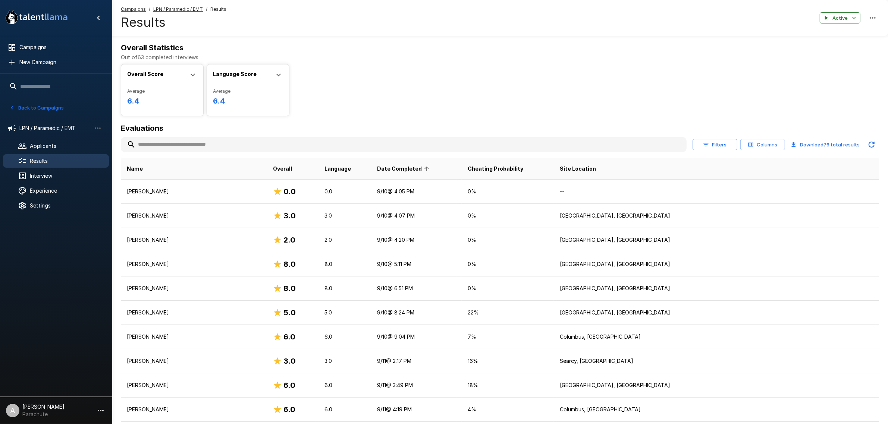
click at [275, 144] on input "text" at bounding box center [404, 144] width 566 height 13
paste input "**********"
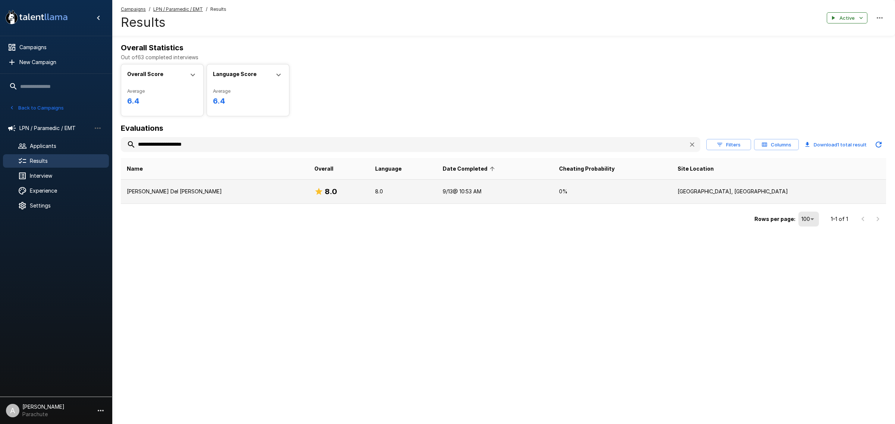
type input "**********"
click at [197, 195] on p "Alan Del Carmen Cabrera" at bounding box center [215, 191] width 176 height 7
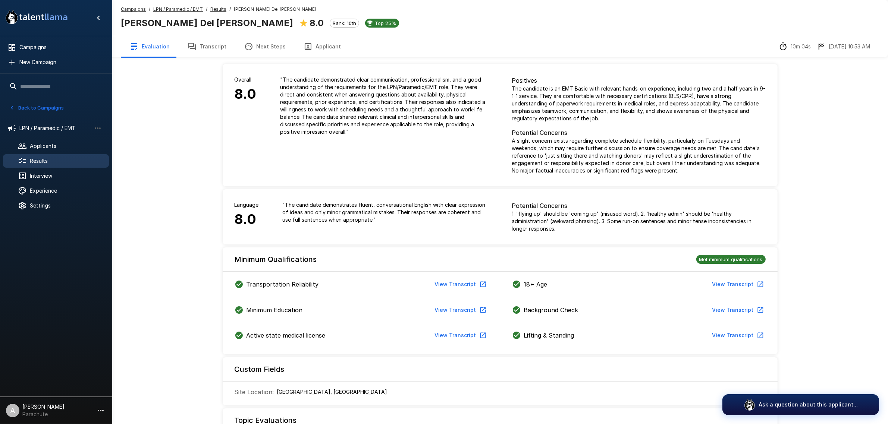
click at [210, 47] on button "Transcript" at bounding box center [207, 46] width 57 height 21
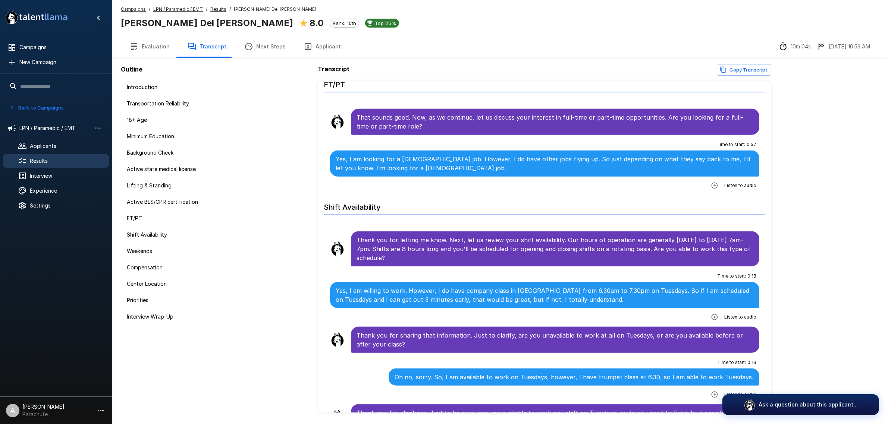
scroll to position [979, 0]
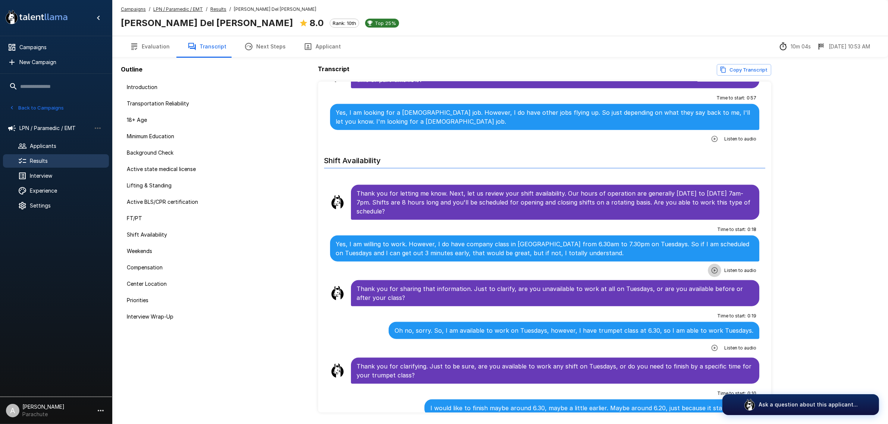
click at [711, 272] on icon "button" at bounding box center [714, 270] width 7 height 7
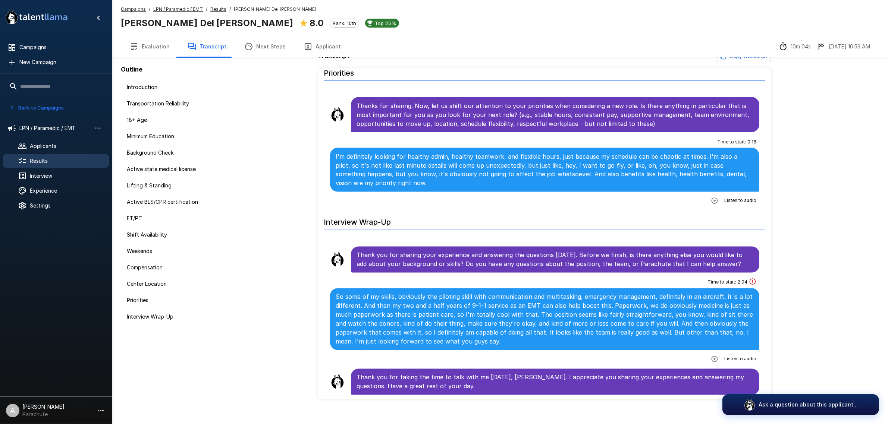
scroll to position [24, 0]
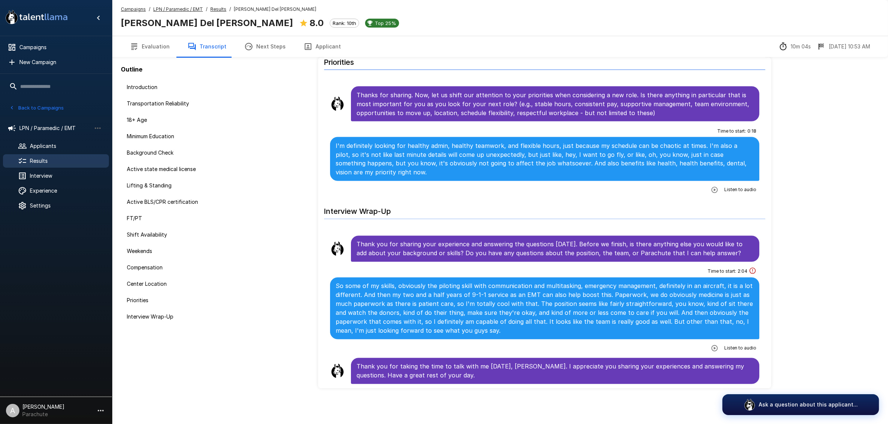
click at [70, 157] on span "Results" at bounding box center [66, 160] width 73 height 7
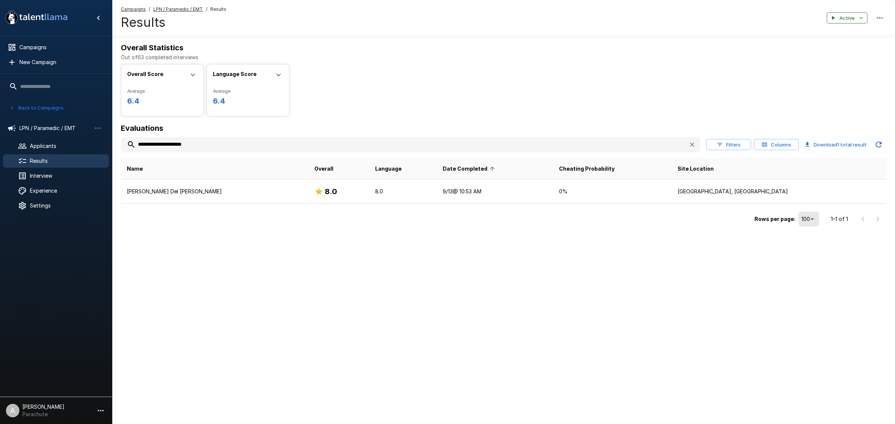
click at [203, 145] on input "**********" at bounding box center [402, 144] width 562 height 13
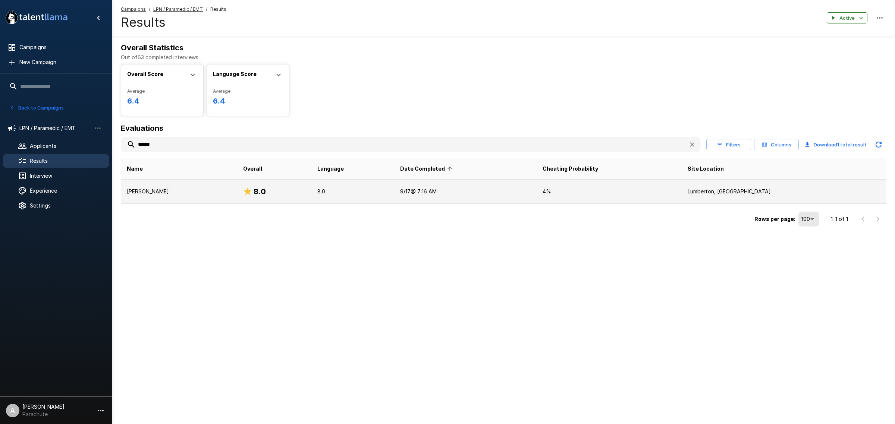
type input "******"
click at [183, 191] on p "Amanda Powell" at bounding box center [179, 191] width 104 height 7
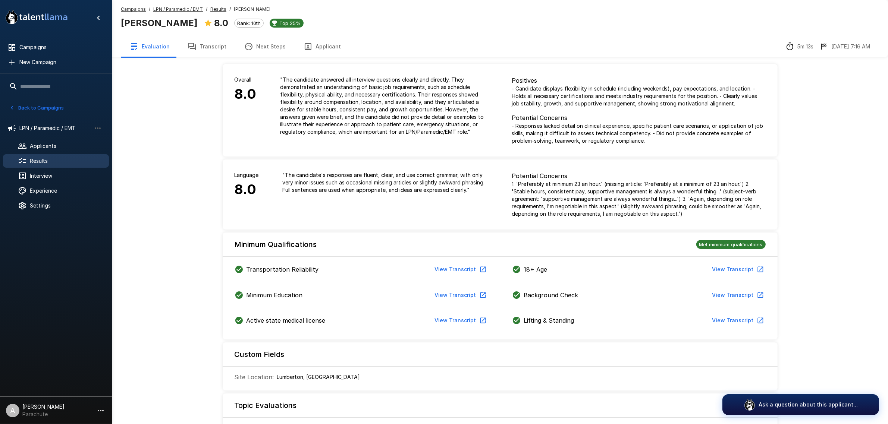
click at [214, 44] on button "Transcript" at bounding box center [207, 46] width 57 height 21
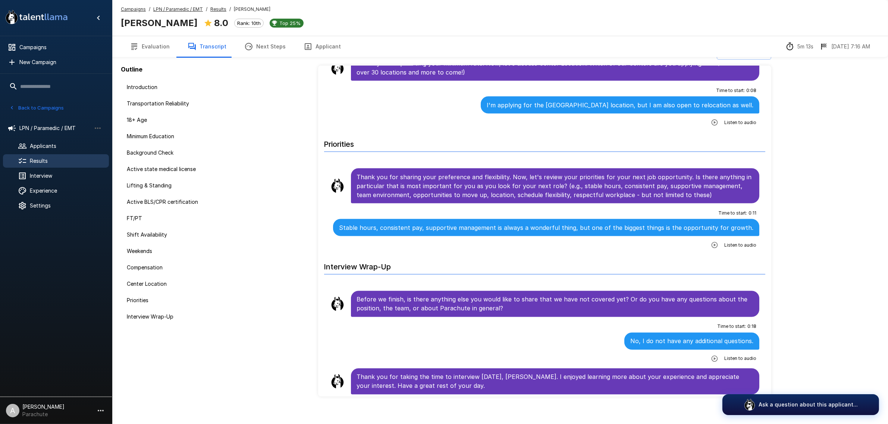
scroll to position [24, 0]
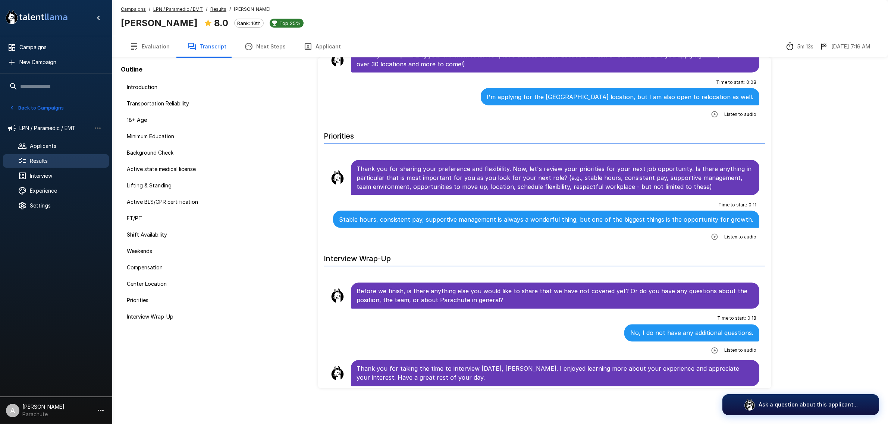
click at [84, 159] on span "Results" at bounding box center [66, 160] width 73 height 7
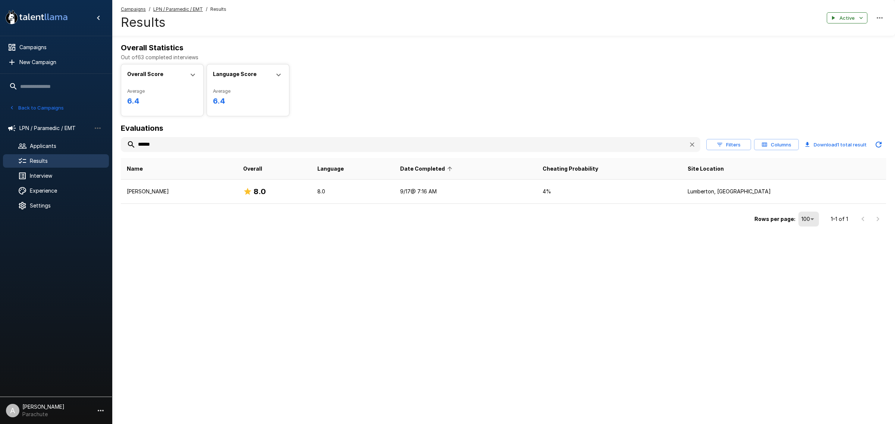
click at [255, 146] on input "******" at bounding box center [402, 144] width 562 height 13
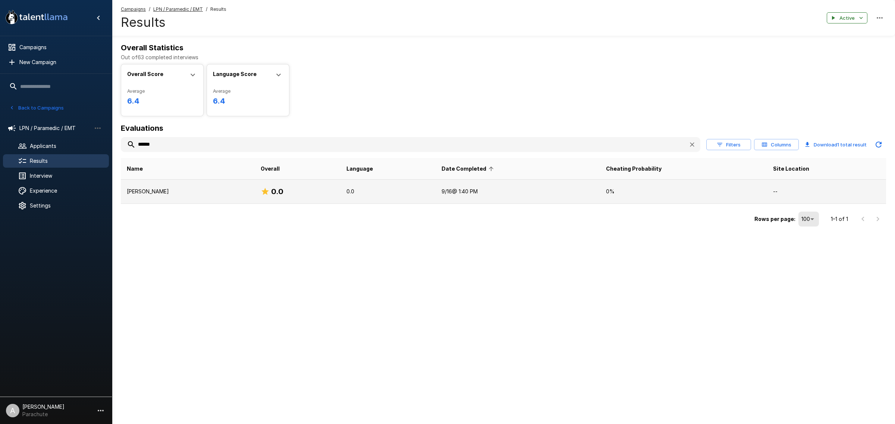
type input "******"
click at [158, 186] on td "Anabel Villarreal" at bounding box center [188, 192] width 134 height 24
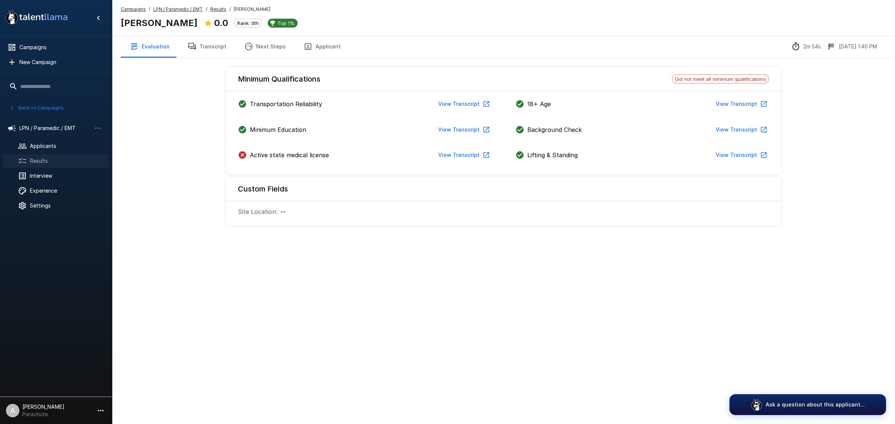
drag, startPoint x: 30, startPoint y: 160, endPoint x: 54, endPoint y: 154, distance: 24.7
click at [31, 160] on span "Results" at bounding box center [66, 160] width 73 height 7
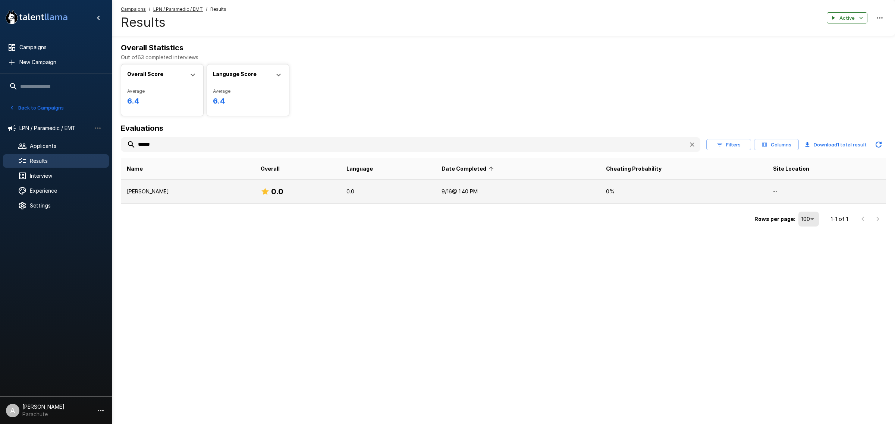
click at [172, 188] on p "Anabel Villarreal" at bounding box center [188, 191] width 122 height 7
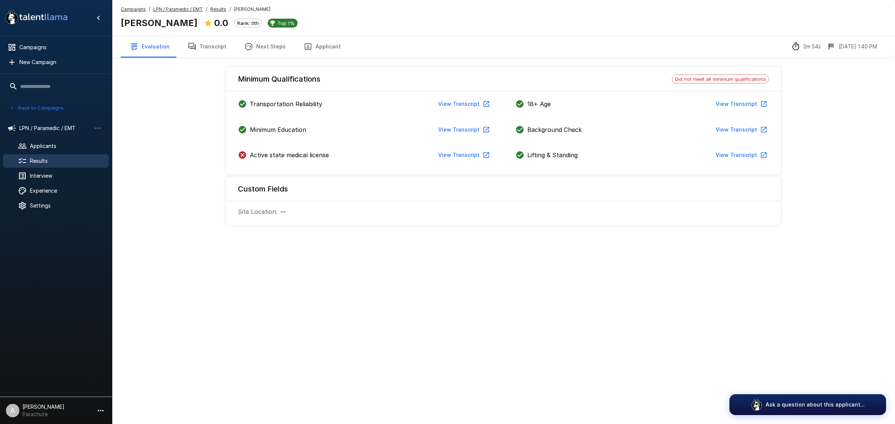
click at [215, 45] on button "Transcript" at bounding box center [207, 46] width 57 height 21
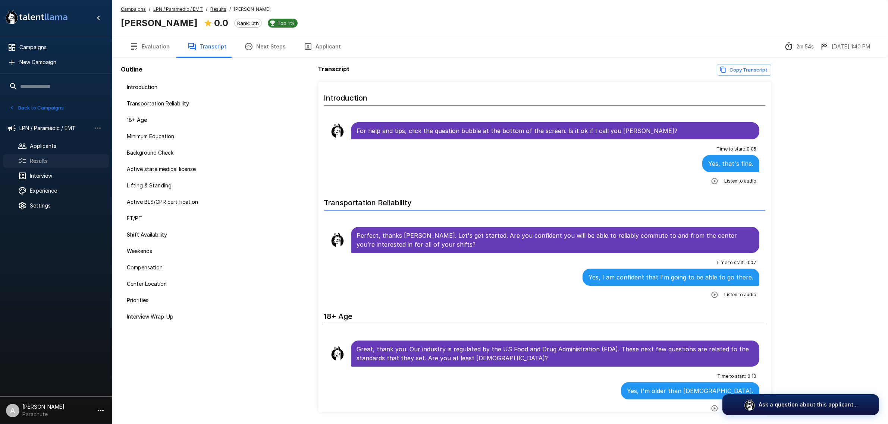
click at [60, 157] on span "Results" at bounding box center [66, 160] width 73 height 7
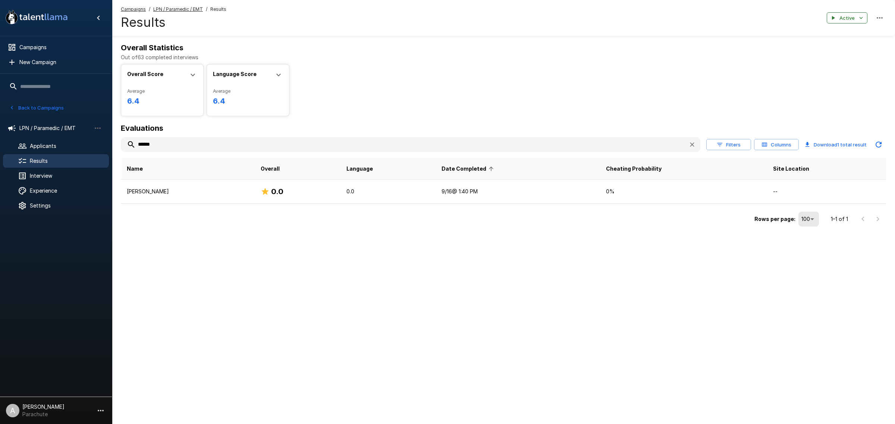
click at [223, 141] on input "******" at bounding box center [402, 144] width 562 height 13
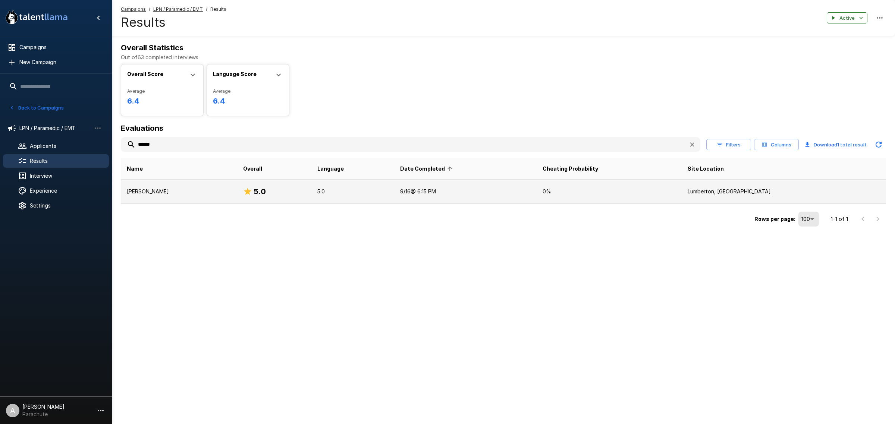
type input "******"
click at [191, 189] on p "Ashley Powell" at bounding box center [179, 191] width 104 height 7
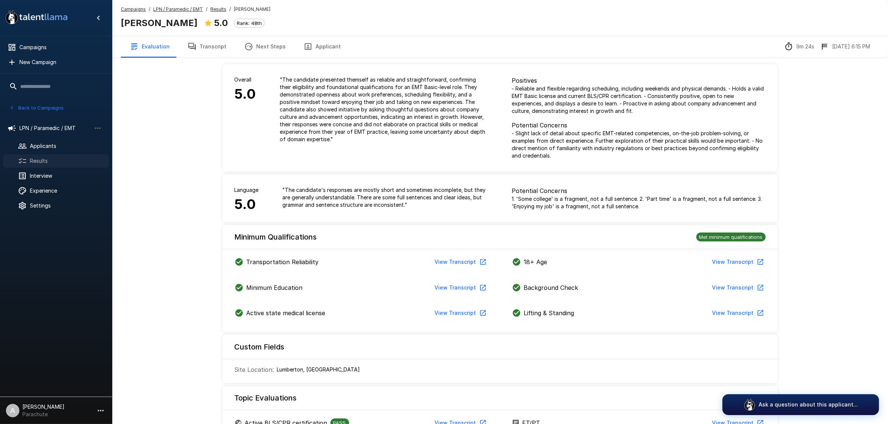
click at [51, 157] on span "Results" at bounding box center [66, 160] width 73 height 7
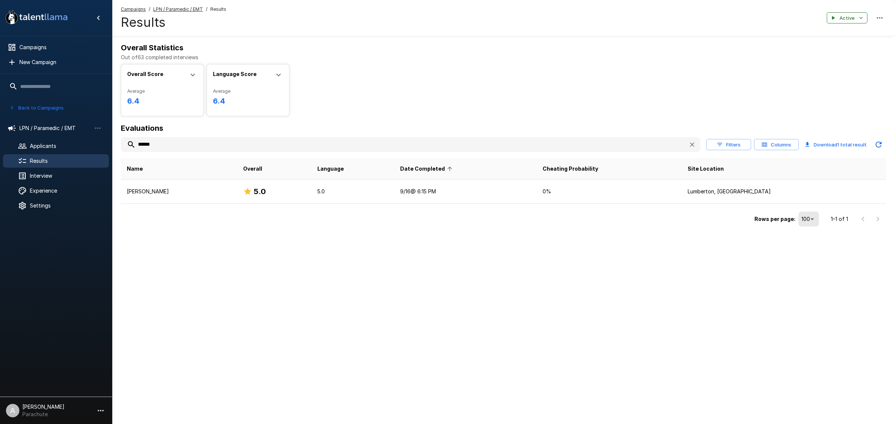
click at [216, 145] on input "******" at bounding box center [402, 144] width 562 height 13
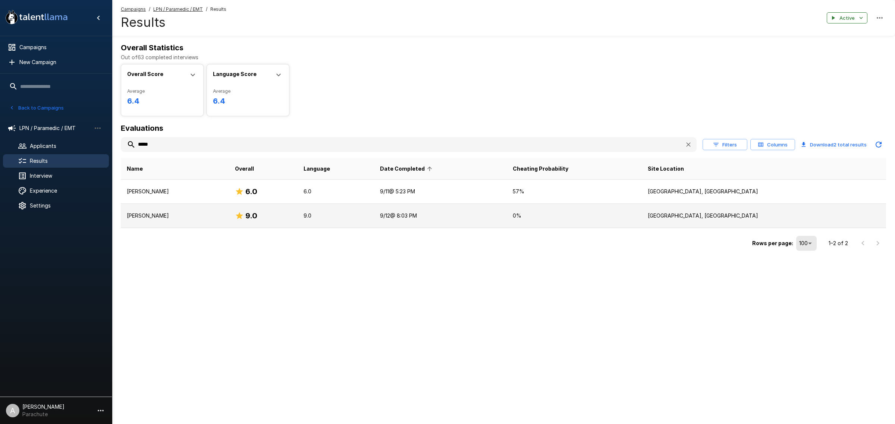
type input "*****"
click at [198, 213] on p "Avery Moreland" at bounding box center [175, 215] width 96 height 7
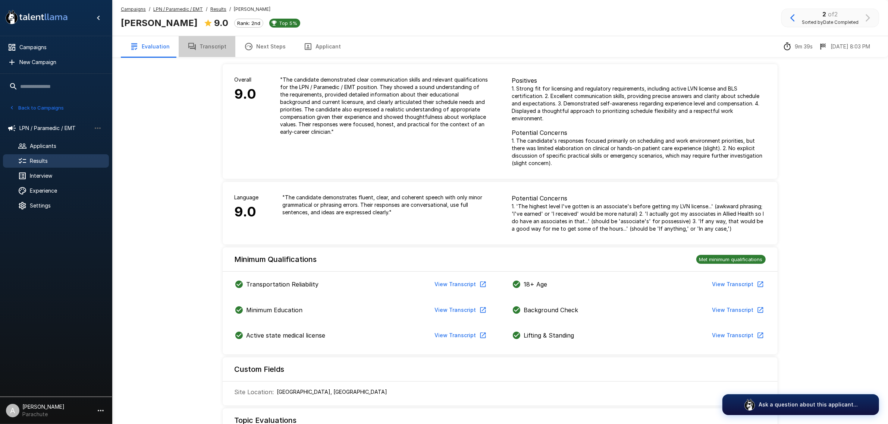
click at [215, 45] on button "Transcript" at bounding box center [207, 46] width 57 height 21
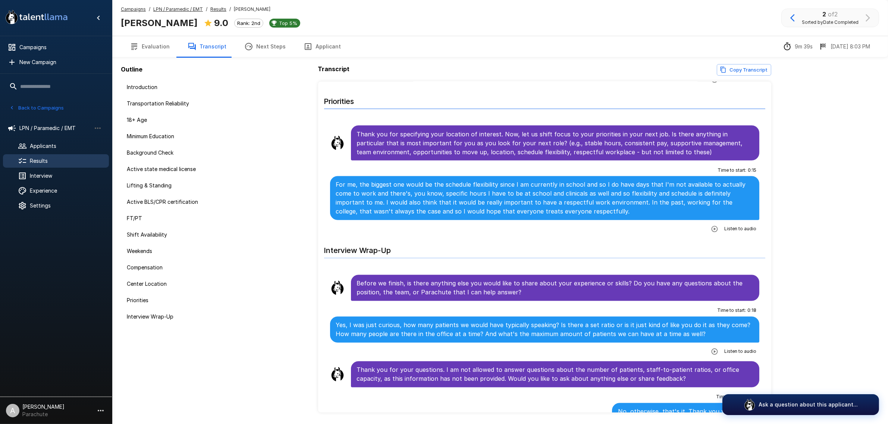
scroll to position [1714, 0]
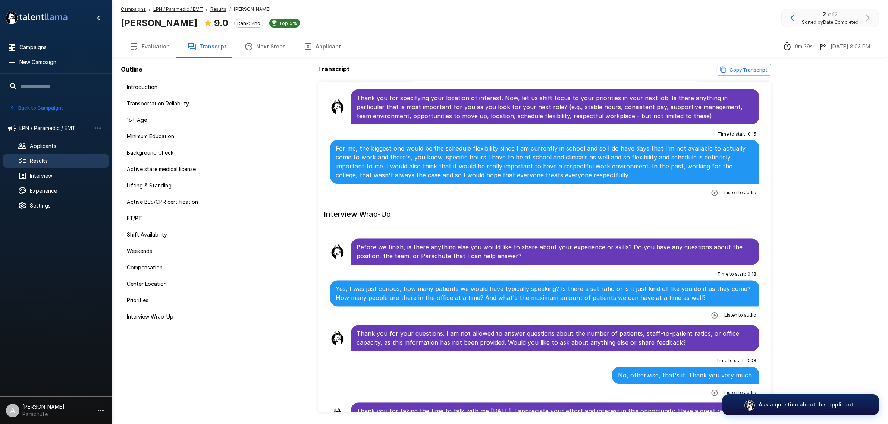
click at [62, 160] on span "Results" at bounding box center [66, 160] width 73 height 7
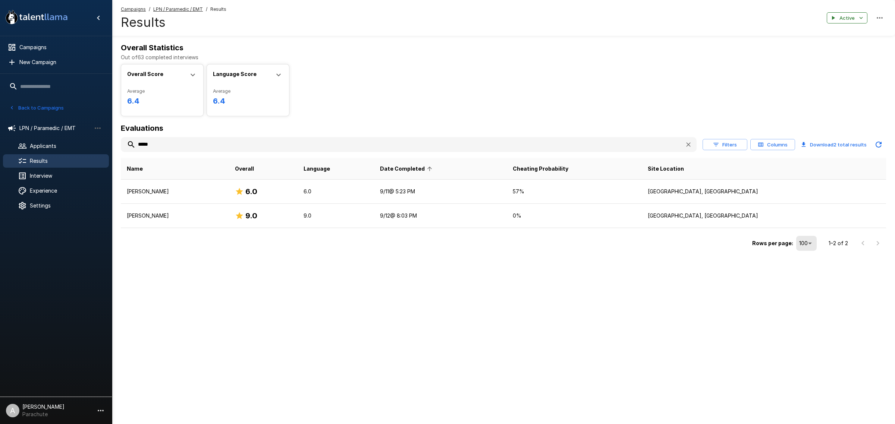
click at [211, 140] on input "*****" at bounding box center [400, 144] width 558 height 13
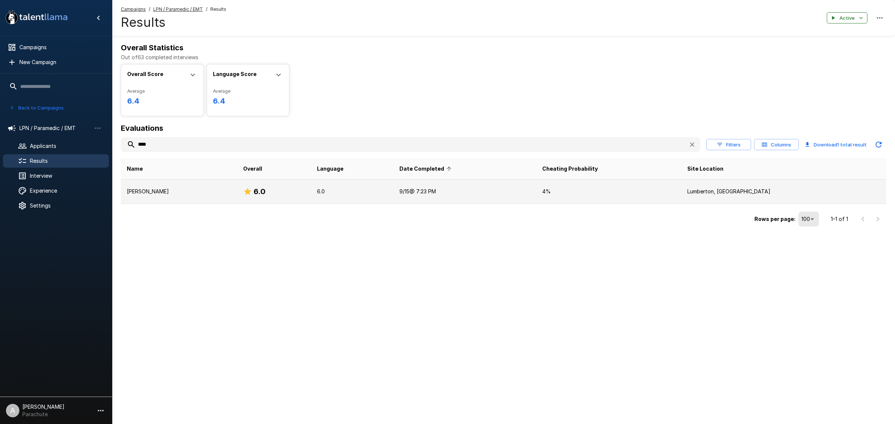
type input "****"
click at [191, 198] on td "Avis Wilson" at bounding box center [179, 192] width 116 height 24
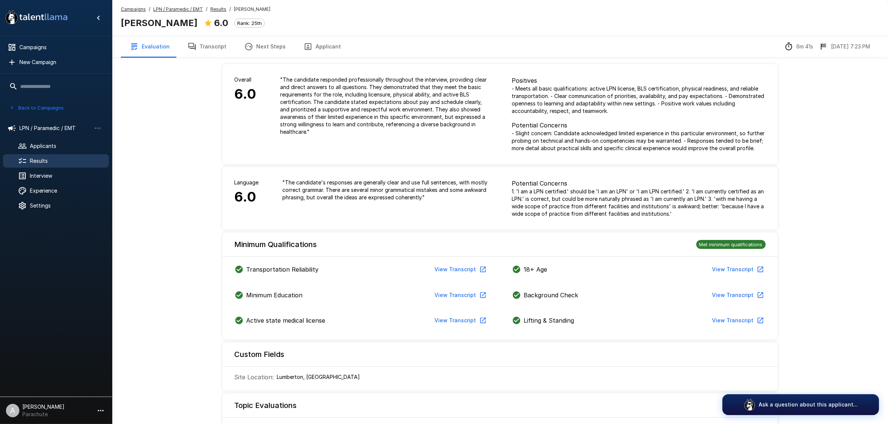
click at [211, 41] on button "Transcript" at bounding box center [207, 46] width 57 height 21
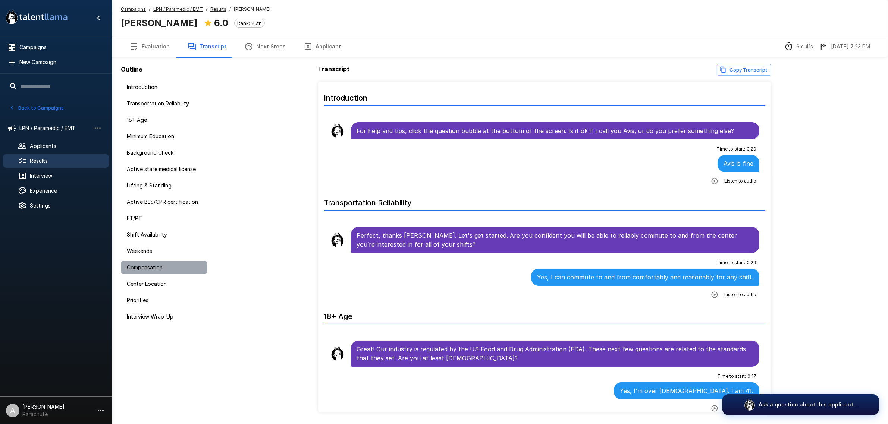
click at [148, 266] on span "Compensation" at bounding box center [164, 267] width 75 height 7
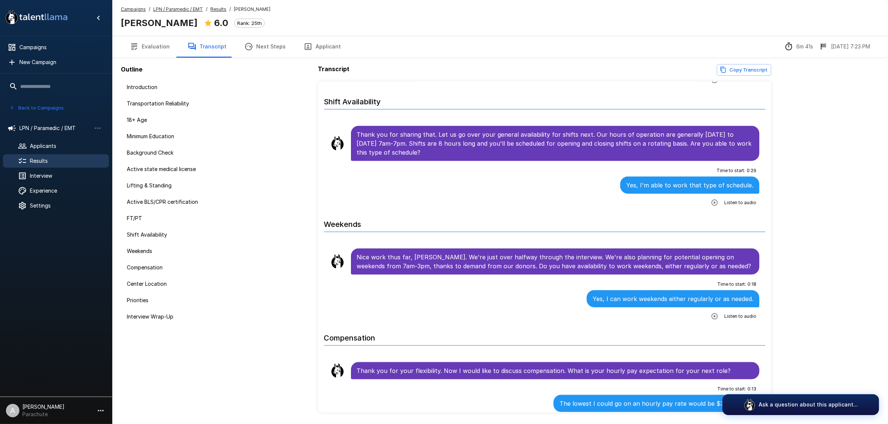
scroll to position [1022, 0]
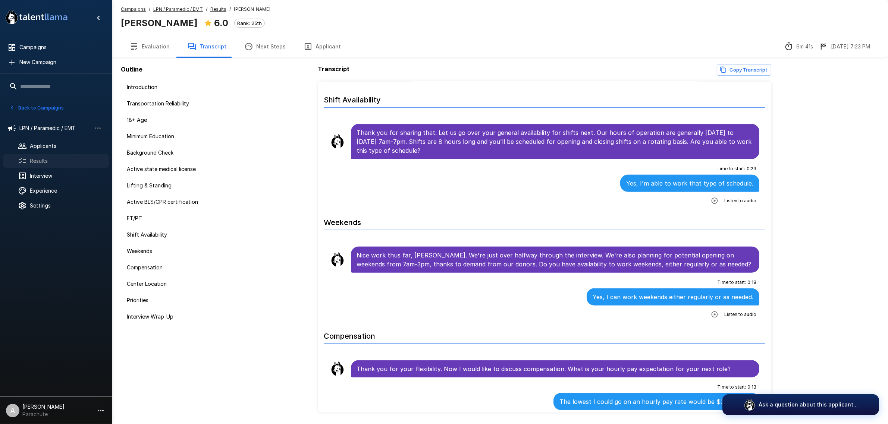
click at [49, 163] on span "Results" at bounding box center [66, 160] width 73 height 7
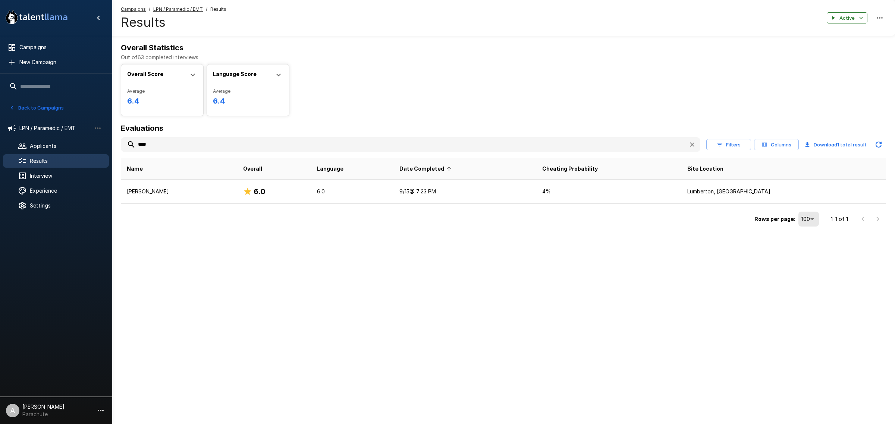
click at [274, 145] on input "****" at bounding box center [402, 144] width 562 height 13
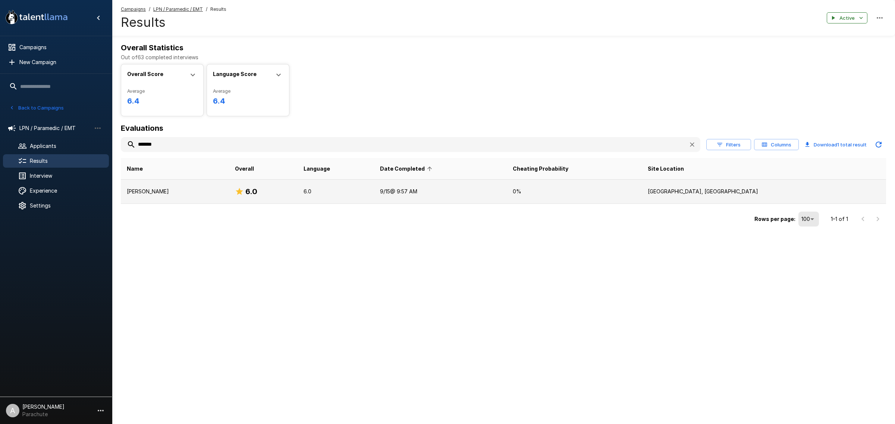
type input "*******"
click at [159, 192] on p "Avondre Hicks" at bounding box center [175, 191] width 96 height 7
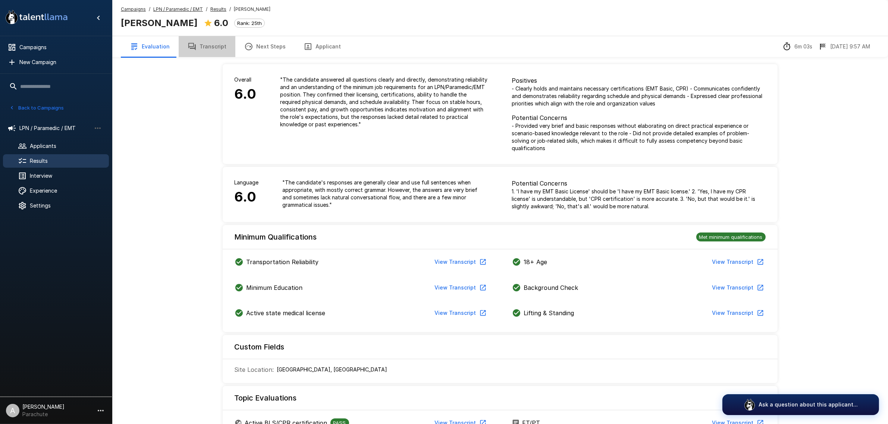
click at [211, 52] on button "Transcript" at bounding box center [207, 46] width 57 height 21
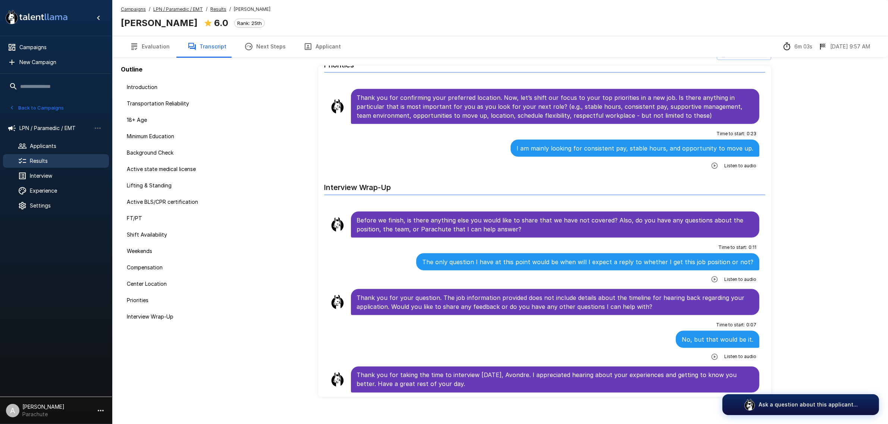
scroll to position [24, 0]
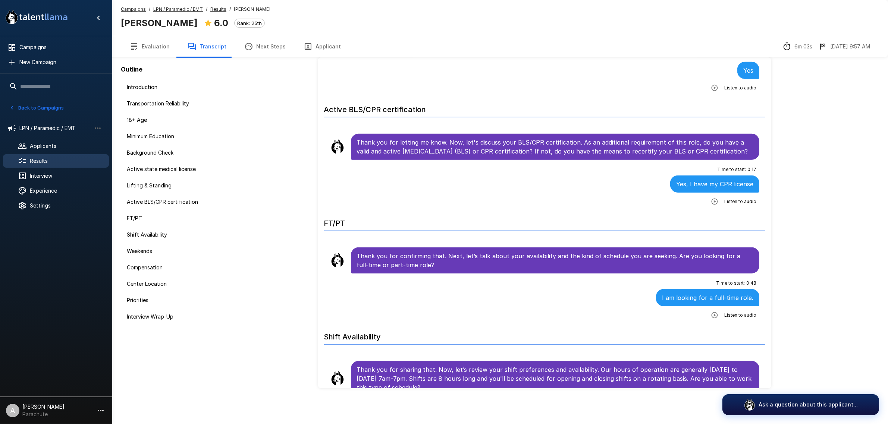
scroll to position [748, 0]
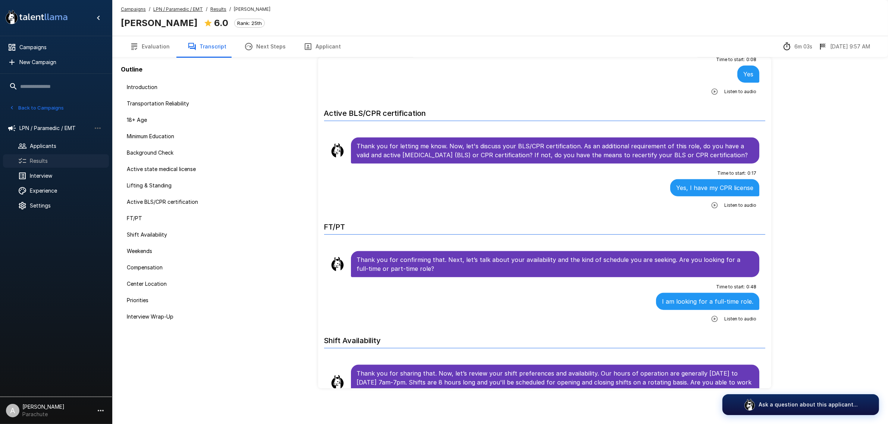
drag, startPoint x: 77, startPoint y: 159, endPoint x: 19, endPoint y: 166, distance: 58.3
click at [77, 159] on span "Results" at bounding box center [66, 160] width 73 height 7
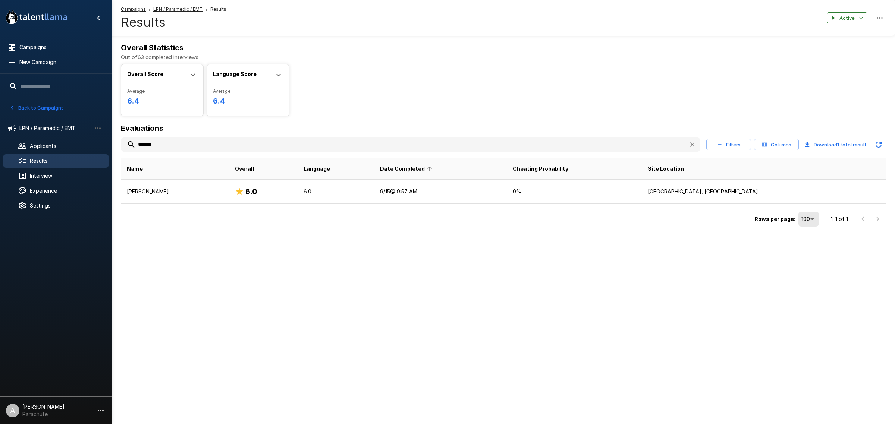
click at [164, 148] on input "*******" at bounding box center [402, 144] width 562 height 13
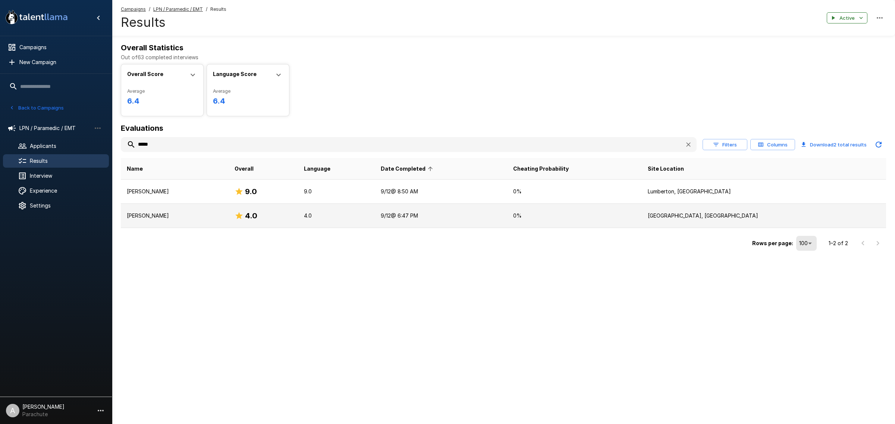
type input "*****"
click at [181, 217] on p "Brian Short" at bounding box center [175, 215] width 96 height 7
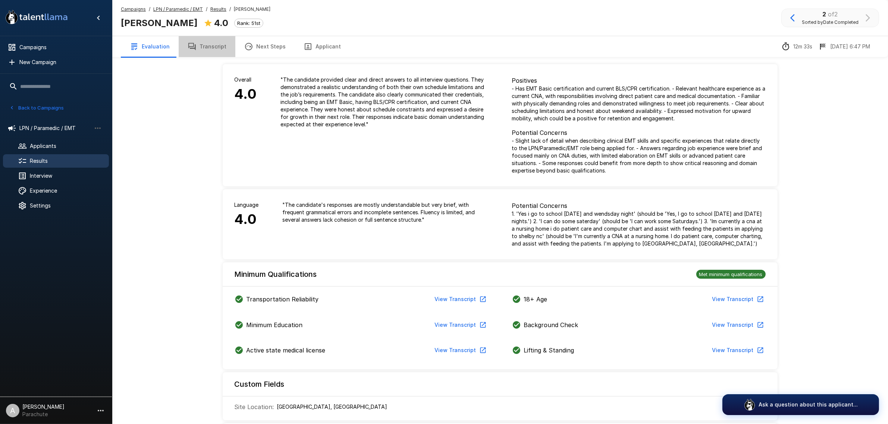
click at [205, 45] on button "Transcript" at bounding box center [207, 46] width 57 height 21
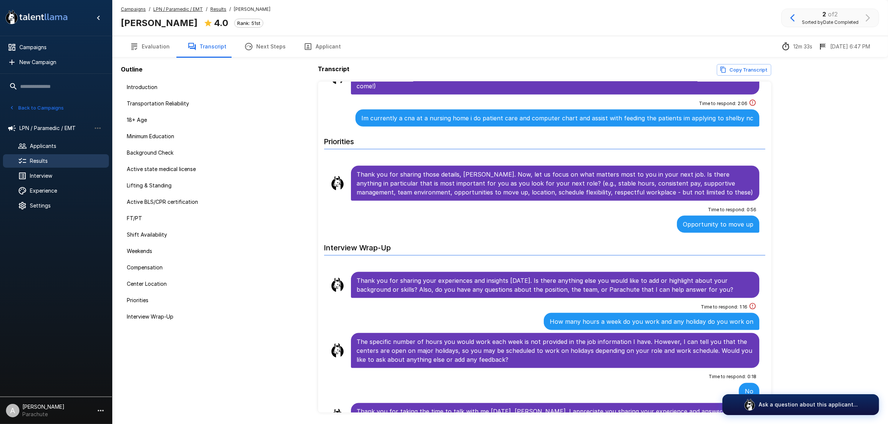
scroll to position [1503, 0]
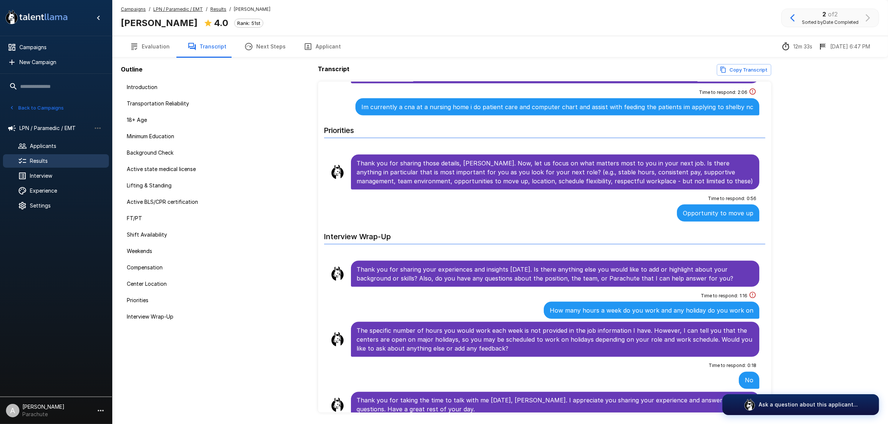
click at [67, 159] on span "Results" at bounding box center [66, 160] width 73 height 7
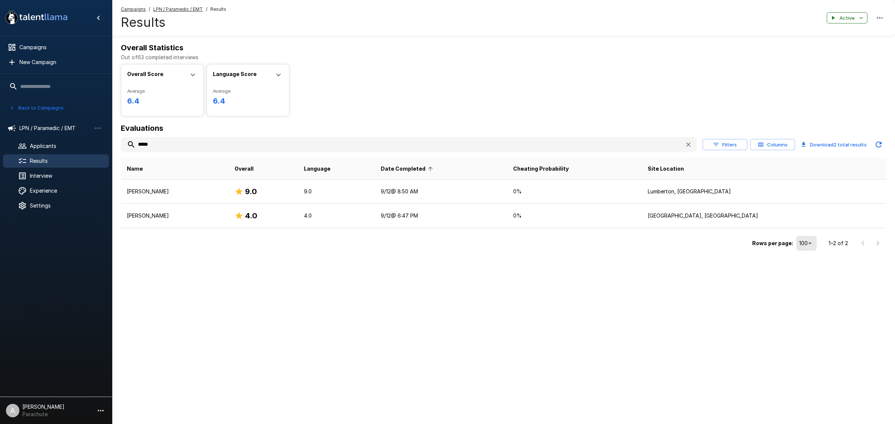
click at [228, 144] on input "*****" at bounding box center [400, 144] width 558 height 13
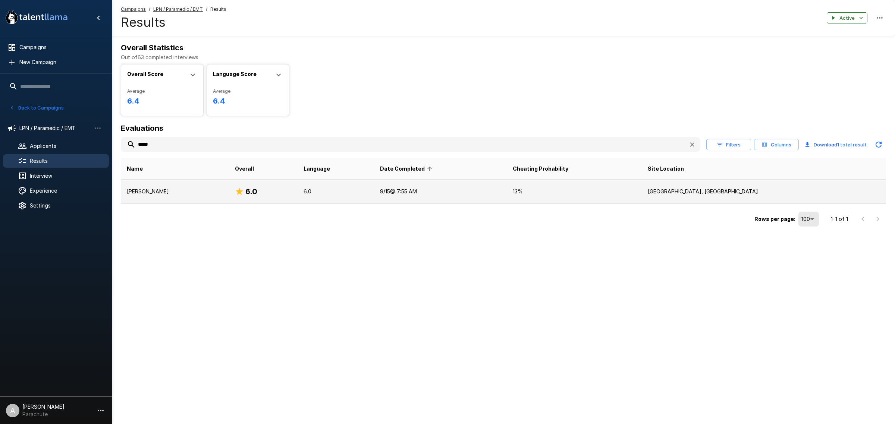
type input "*****"
click at [205, 191] on p "Chantelle Van Der Walt" at bounding box center [175, 191] width 96 height 7
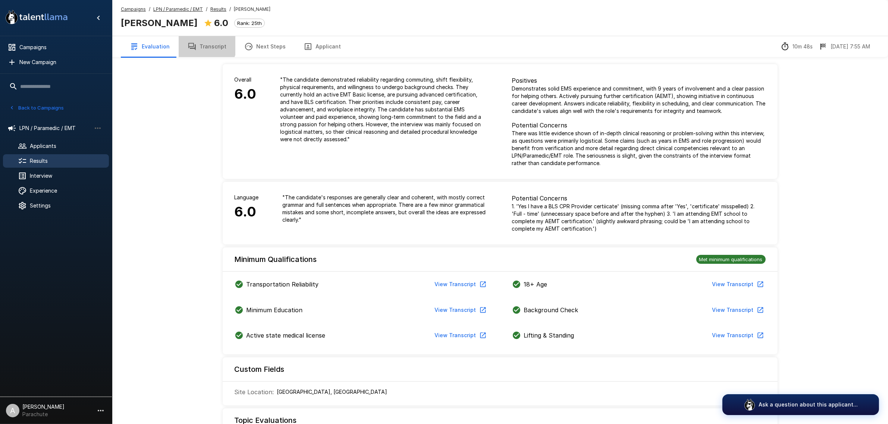
click at [200, 44] on button "Transcript" at bounding box center [207, 46] width 57 height 21
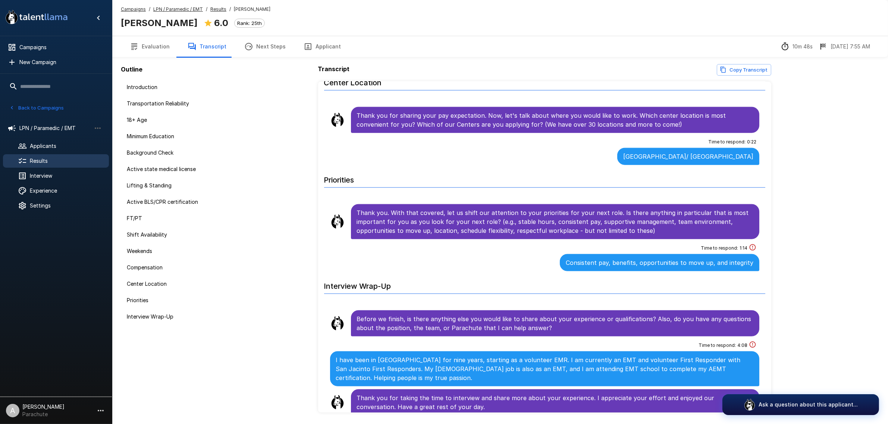
scroll to position [1178, 0]
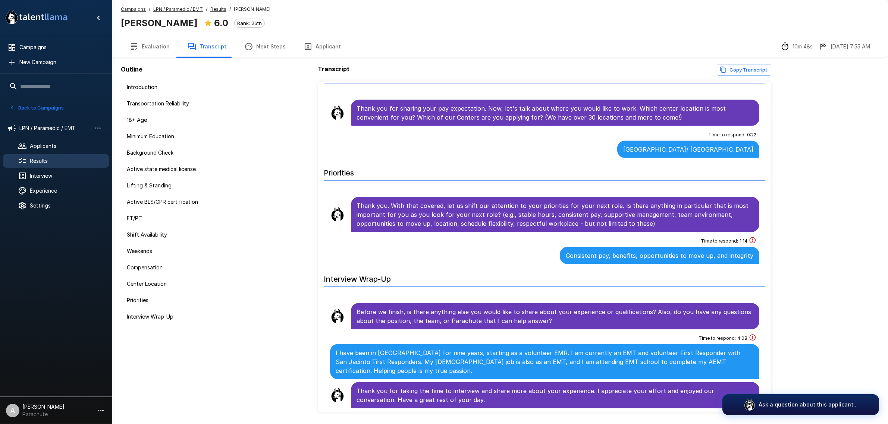
click at [75, 161] on span "Results" at bounding box center [66, 160] width 73 height 7
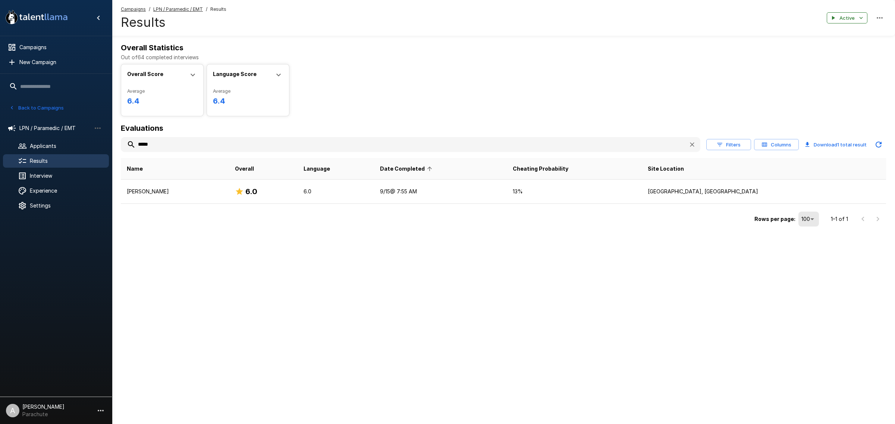
click at [257, 146] on input "*****" at bounding box center [402, 144] width 562 height 13
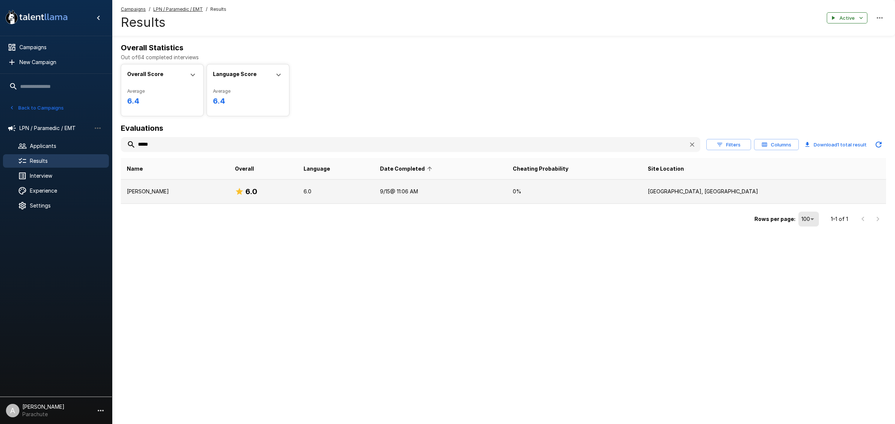
type input "*****"
click at [174, 191] on p "Chris Mandia" at bounding box center [175, 191] width 96 height 7
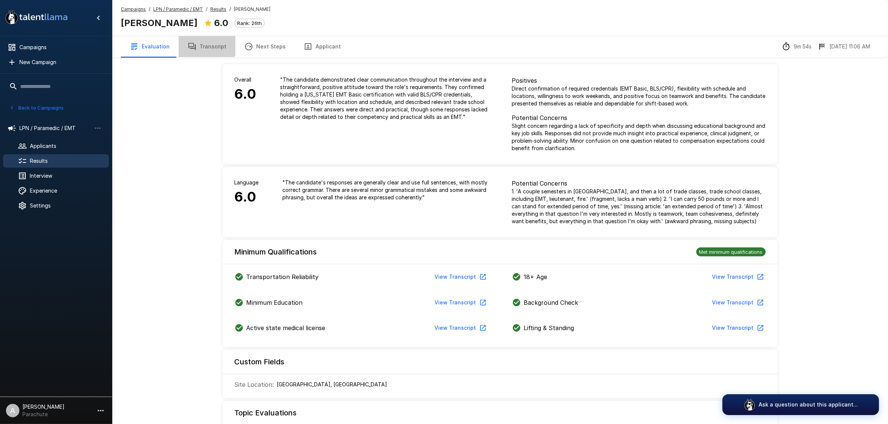
click at [204, 40] on button "Transcript" at bounding box center [207, 46] width 57 height 21
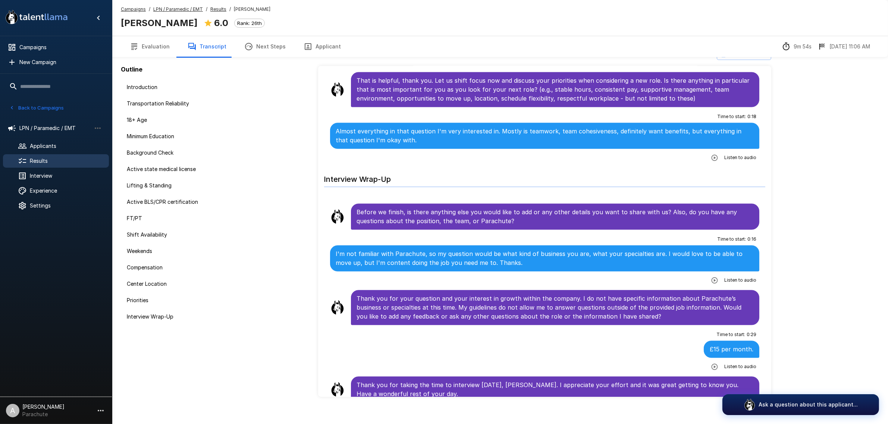
scroll to position [24, 0]
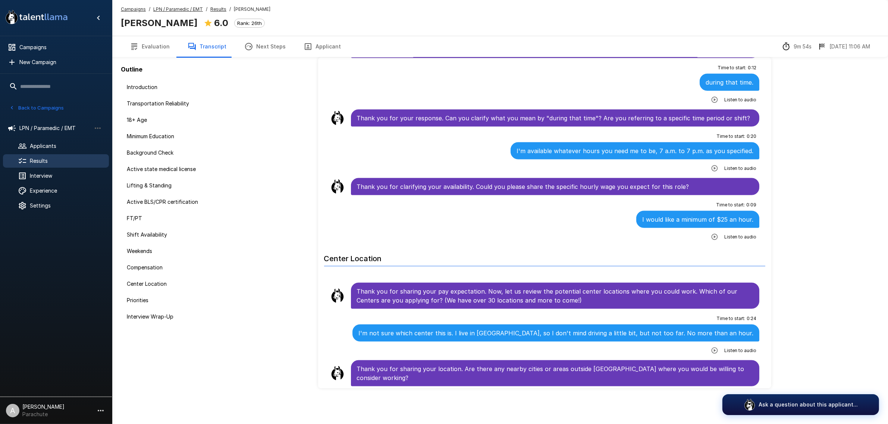
scroll to position [1370, 0]
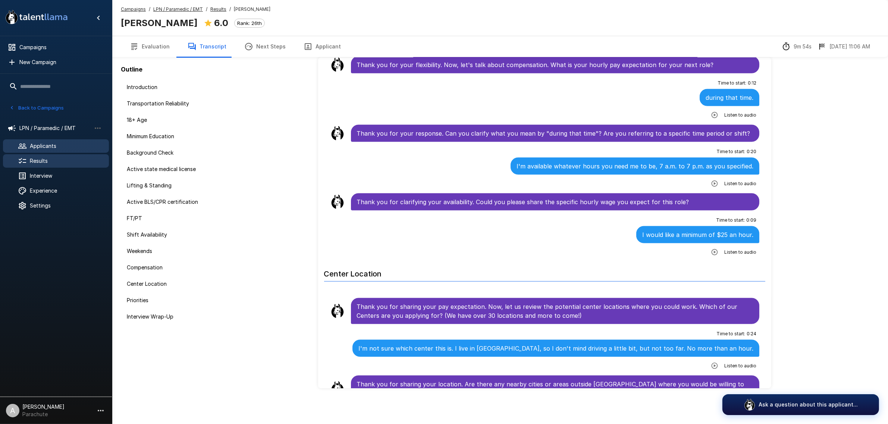
drag, startPoint x: 66, startPoint y: 159, endPoint x: 6, endPoint y: 144, distance: 62.5
click at [66, 159] on span "Results" at bounding box center [66, 160] width 73 height 7
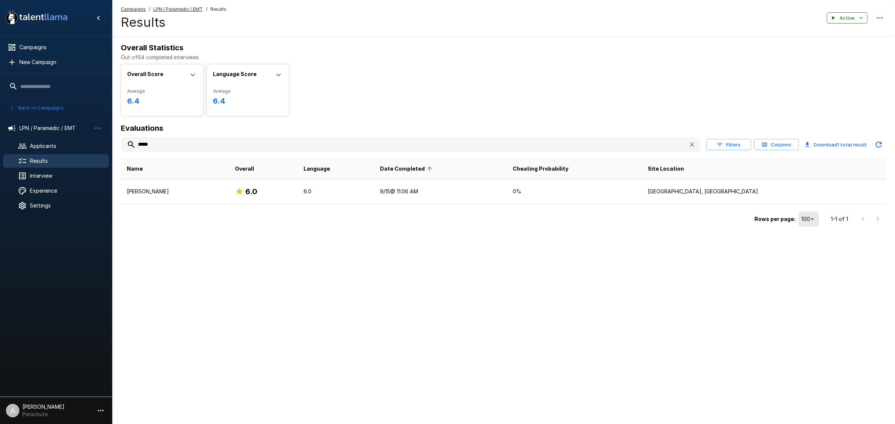
click at [185, 140] on input "*****" at bounding box center [402, 144] width 562 height 13
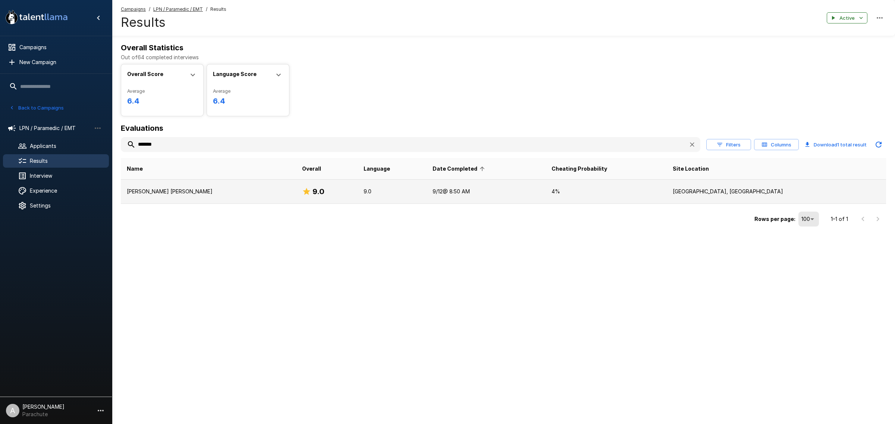
type input "*******"
click at [189, 193] on p "Claudia Perez Rivas" at bounding box center [208, 191] width 163 height 7
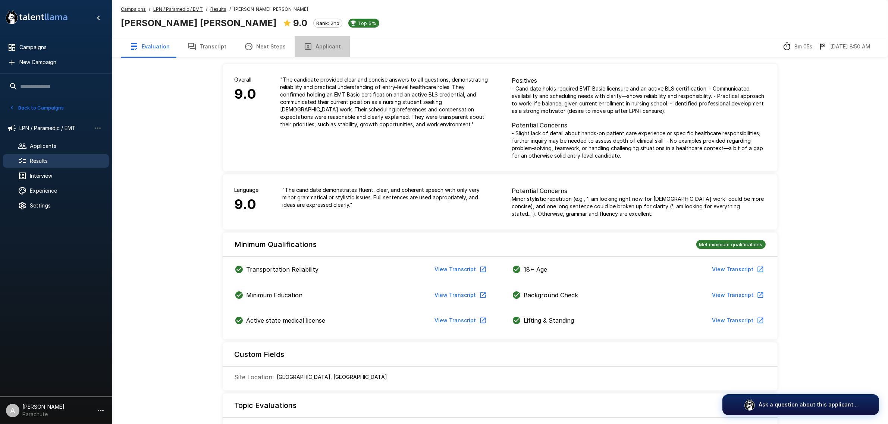
click at [325, 41] on button "Applicant" at bounding box center [322, 46] width 55 height 21
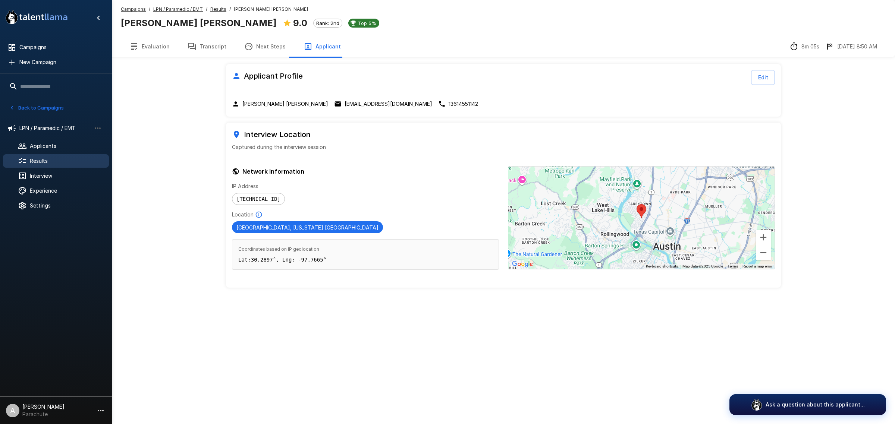
click at [345, 104] on p "ciprivas@outlook.com" at bounding box center [389, 103] width 88 height 7
drag, startPoint x: 200, startPoint y: 50, endPoint x: 201, endPoint y: 54, distance: 3.9
click at [200, 50] on button "Transcript" at bounding box center [207, 46] width 57 height 21
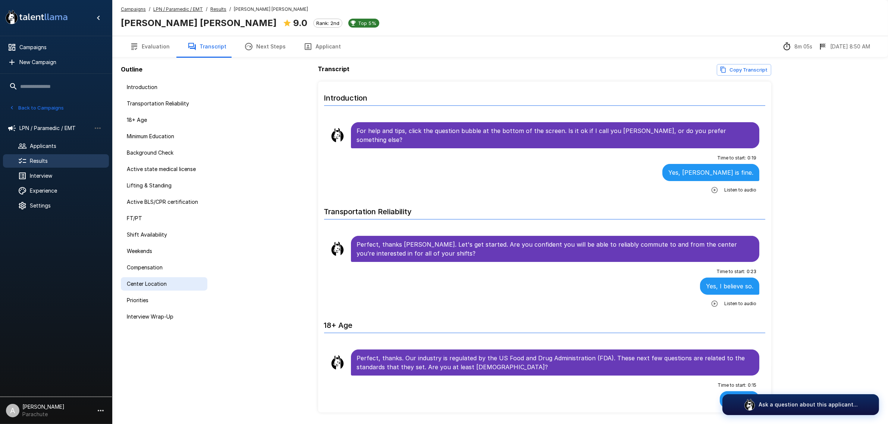
click at [162, 283] on span "Center Location" at bounding box center [164, 283] width 75 height 7
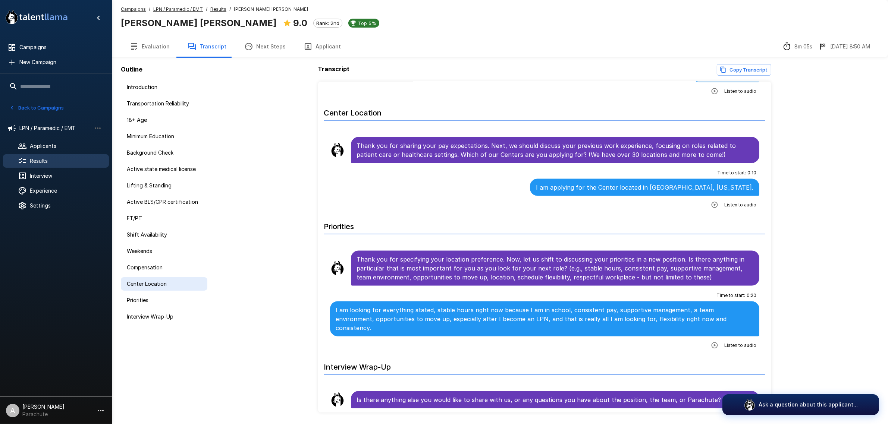
scroll to position [1455, 0]
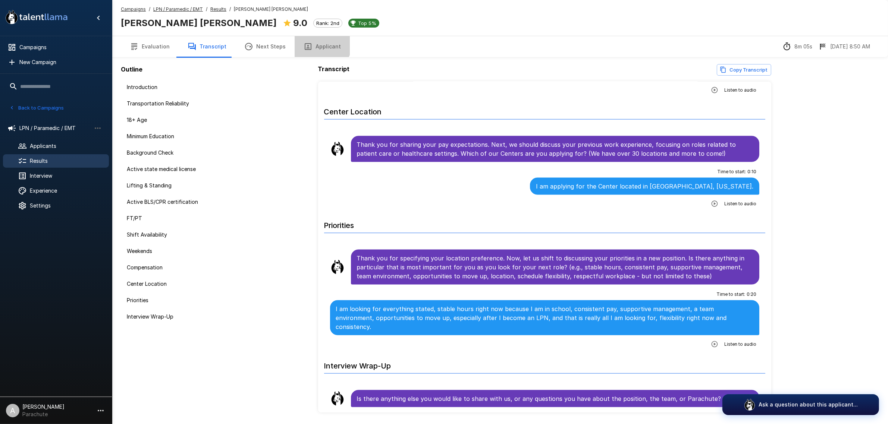
click at [315, 42] on button "Applicant" at bounding box center [322, 46] width 55 height 21
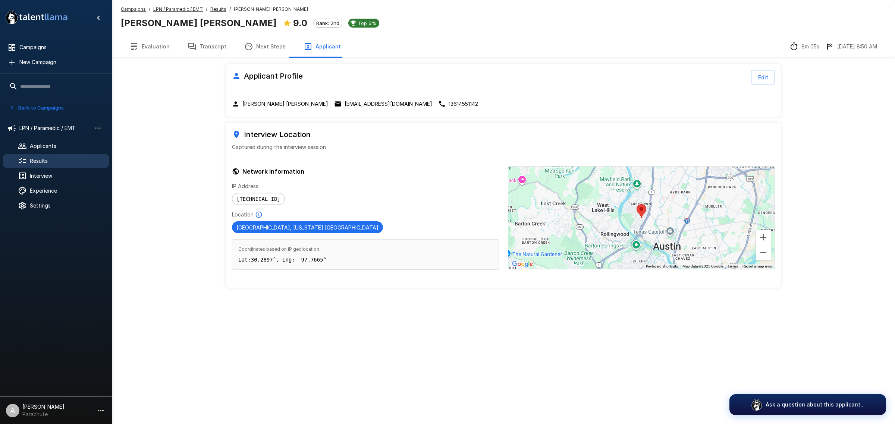
click at [204, 50] on button "Transcript" at bounding box center [207, 46] width 57 height 21
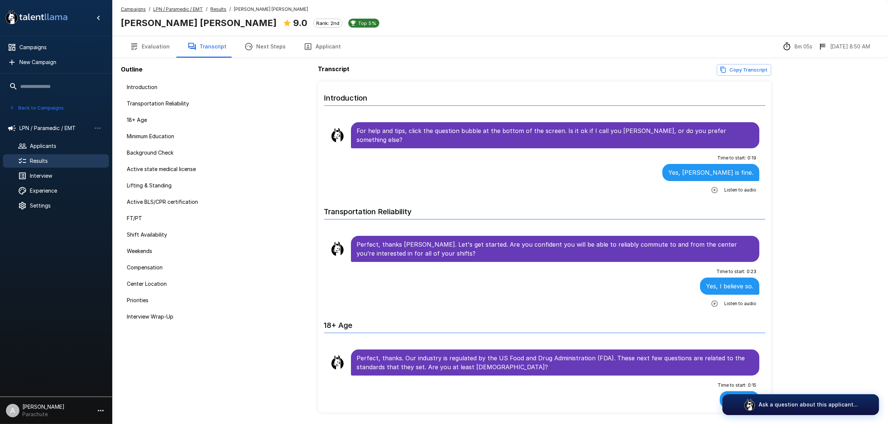
click at [306, 49] on icon "button" at bounding box center [308, 46] width 9 height 9
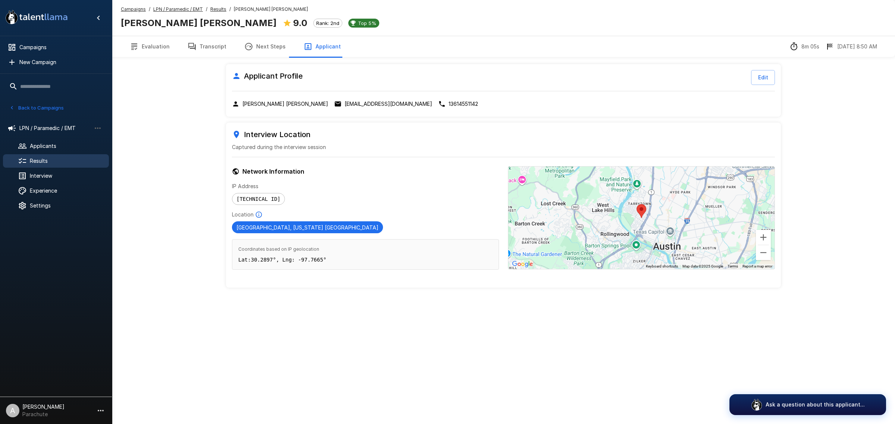
click at [334, 98] on div "Applicant Profile Edit Claudia Perez Rivas ciprivas@outlook.com 13614551142" at bounding box center [503, 90] width 555 height 53
click at [334, 99] on div "Applicant Profile Edit Claudia Perez Rivas ciprivas@outlook.com 13614551142" at bounding box center [503, 90] width 555 height 53
click at [345, 104] on p "ciprivas@outlook.com" at bounding box center [389, 103] width 88 height 7
click at [213, 50] on button "Transcript" at bounding box center [207, 46] width 57 height 21
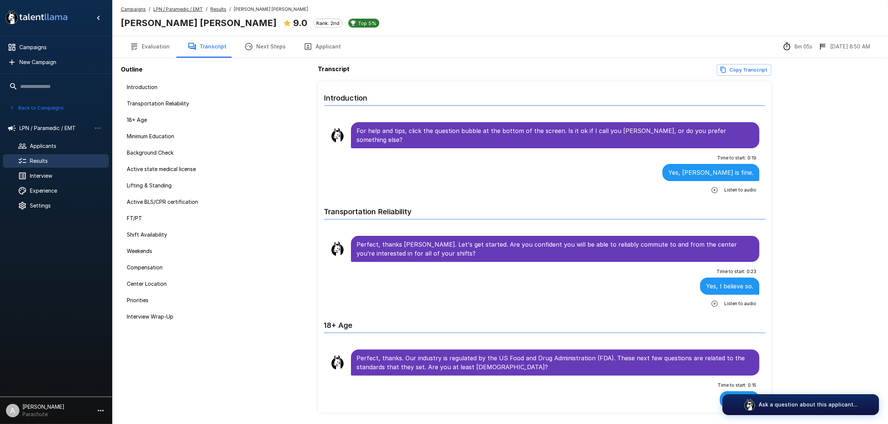
drag, startPoint x: 32, startPoint y: 157, endPoint x: 2, endPoint y: 172, distance: 33.4
click at [32, 157] on span "Results" at bounding box center [66, 160] width 73 height 7
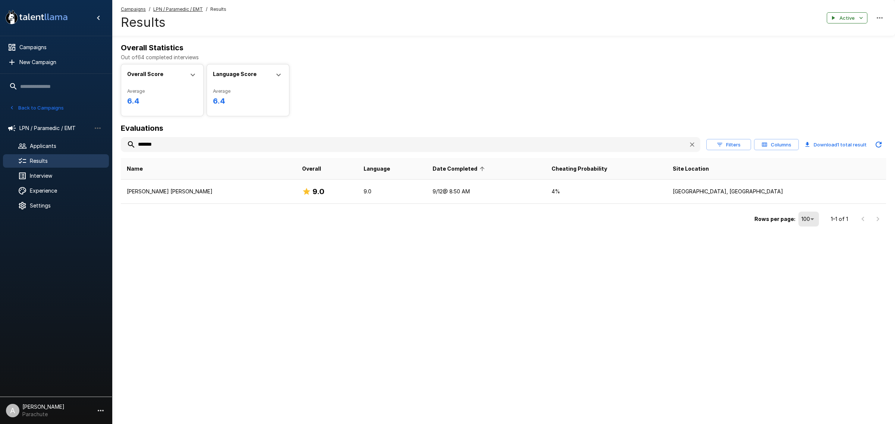
click at [225, 145] on input "*******" at bounding box center [402, 144] width 562 height 13
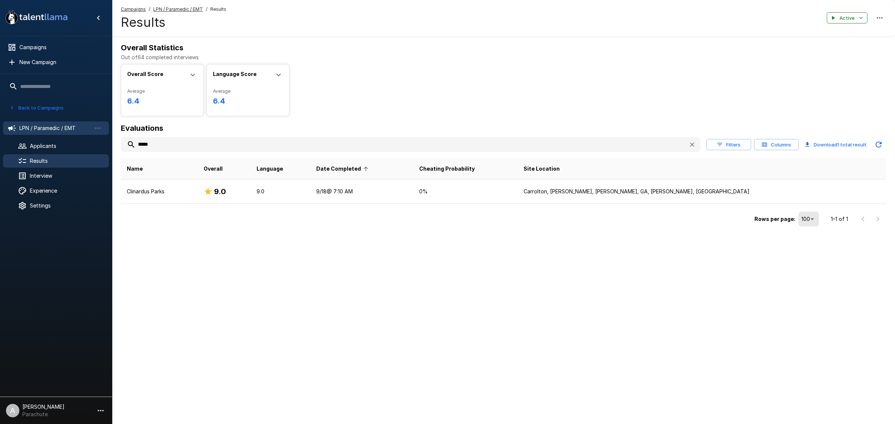
type input "*****"
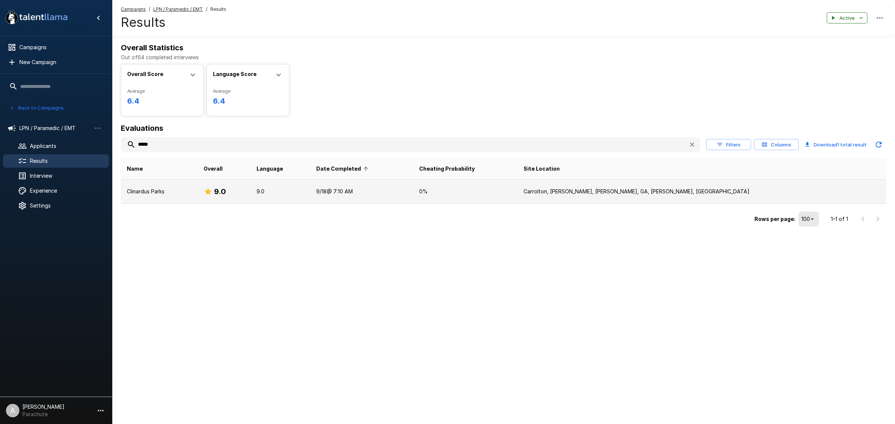
click at [192, 194] on p "Clinardus Parks" at bounding box center [159, 191] width 65 height 7
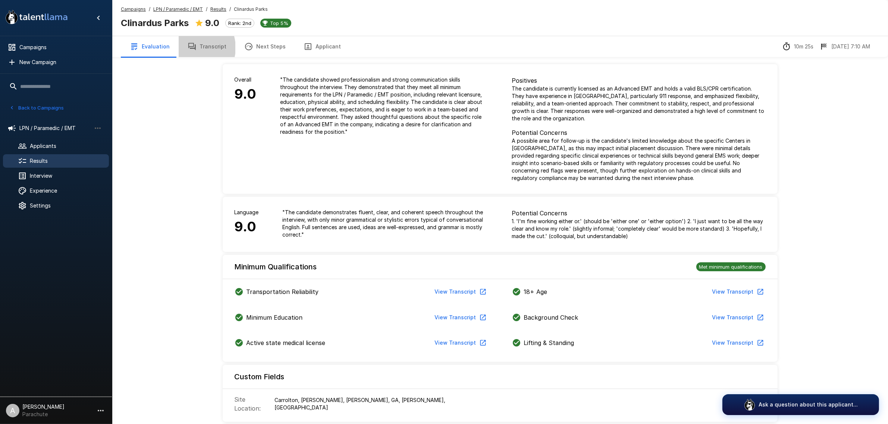
click at [191, 48] on icon "button" at bounding box center [191, 46] width 7 height 7
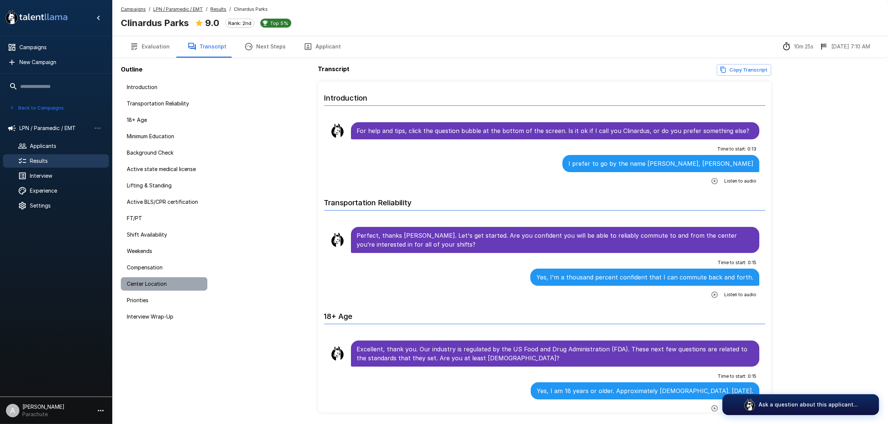
click at [144, 283] on span "Center Location" at bounding box center [164, 283] width 75 height 7
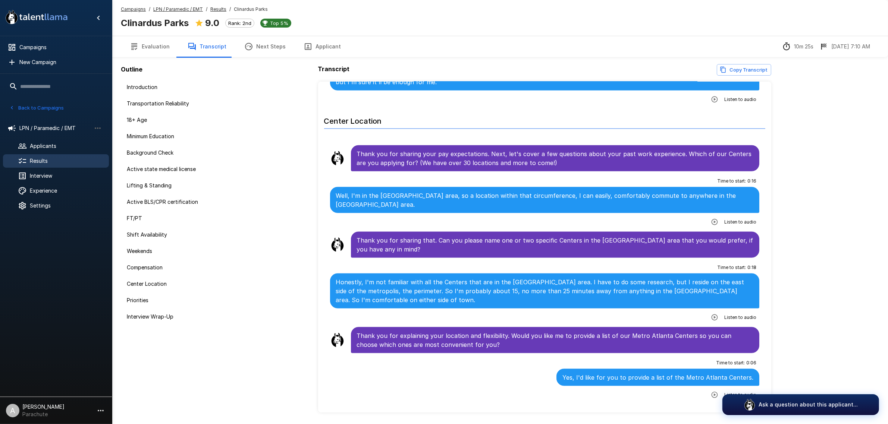
scroll to position [1378, 0]
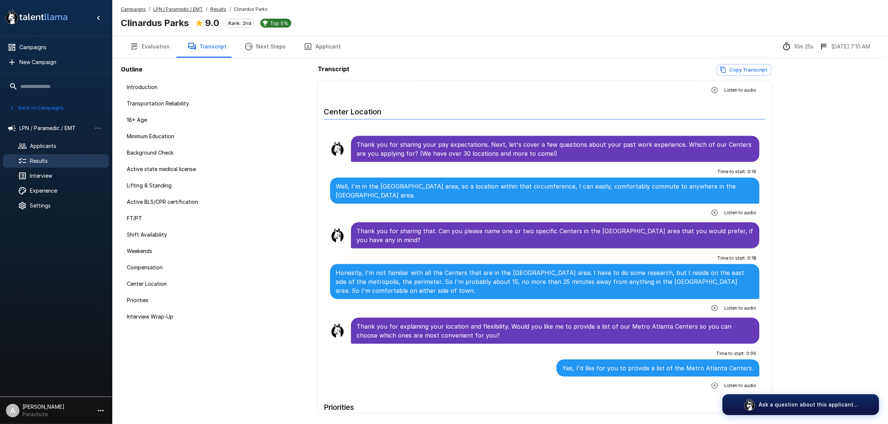
click at [131, 19] on b "Clinardus Parks" at bounding box center [155, 23] width 68 height 11
copy b "Clinardus"
